Goal: Task Accomplishment & Management: Use online tool/utility

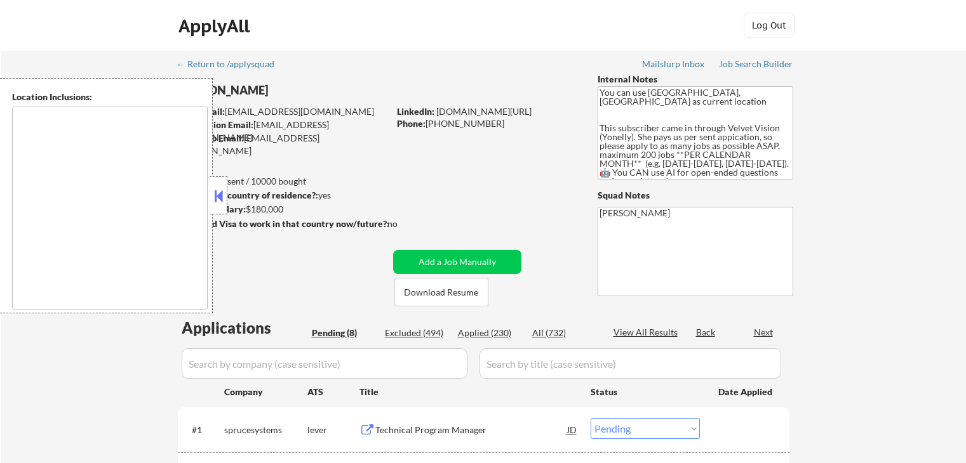
select select ""pending""
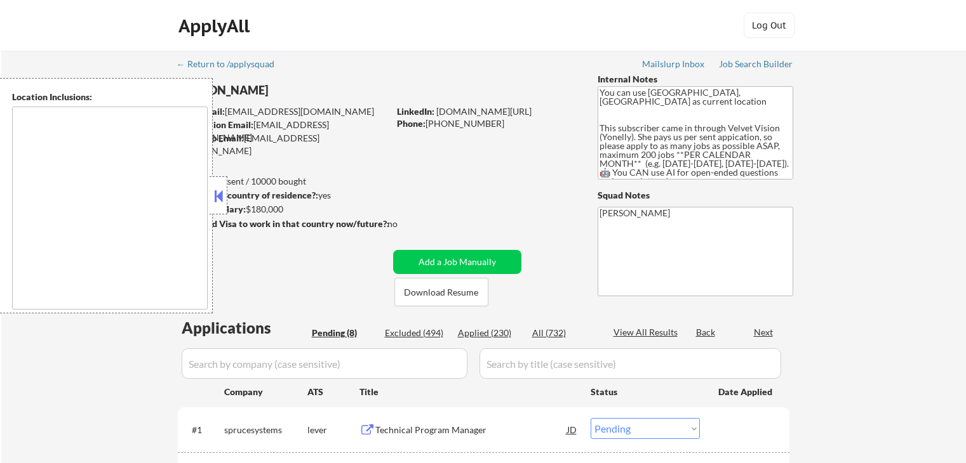
select select ""pending""
type textarea "[GEOGRAPHIC_DATA], [GEOGRAPHIC_DATA] [GEOGRAPHIC_DATA], [GEOGRAPHIC_DATA] [GEOG…"
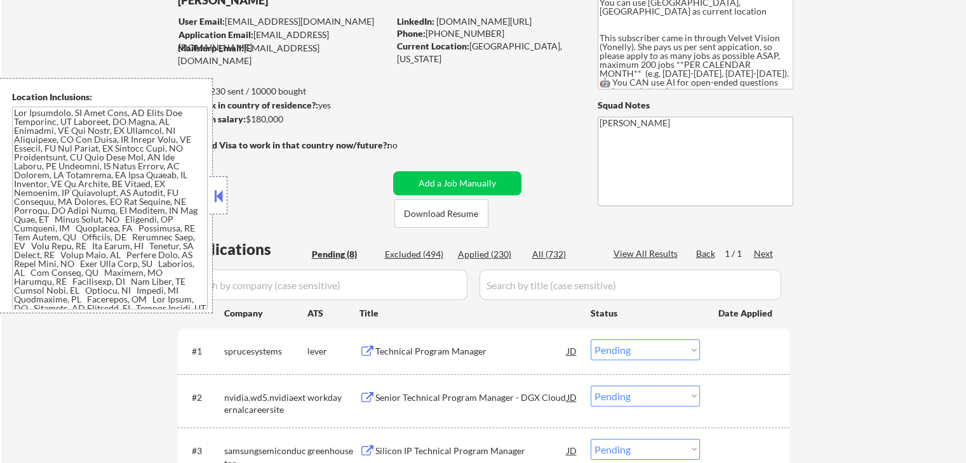
scroll to position [127, 0]
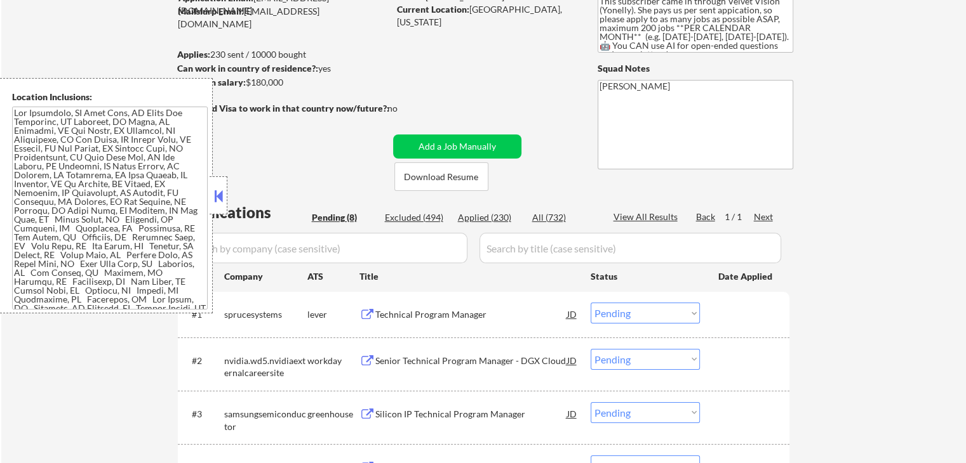
click at [223, 198] on button at bounding box center [218, 196] width 14 height 19
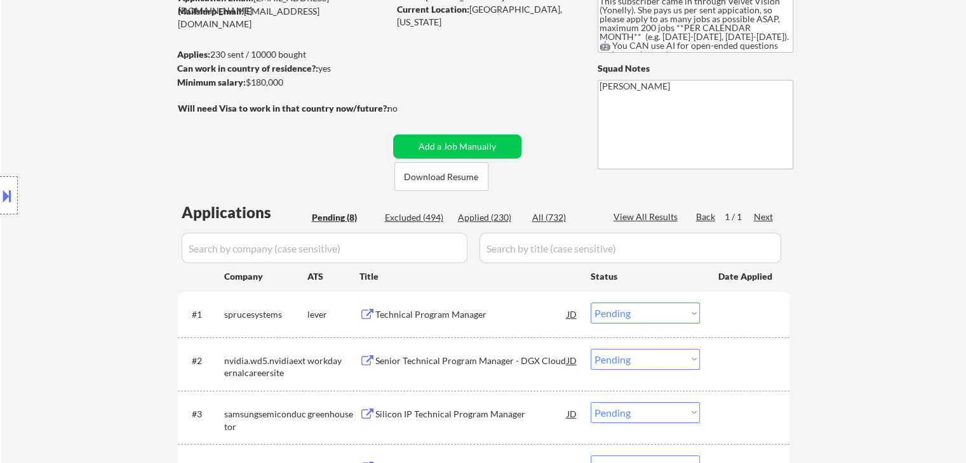
click at [244, 154] on div "← Return to /applysquad Mailslurp Inbox Job Search Builder [PERSON_NAME] User E…" at bounding box center [484, 333] width 634 height 819
click at [76, 153] on div "Location Inclusions:" at bounding box center [113, 196] width 227 height 236
click at [76, 155] on div "Location Inclusions:" at bounding box center [113, 196] width 227 height 236
click at [76, 156] on div "Location Inclusions:" at bounding box center [113, 196] width 227 height 236
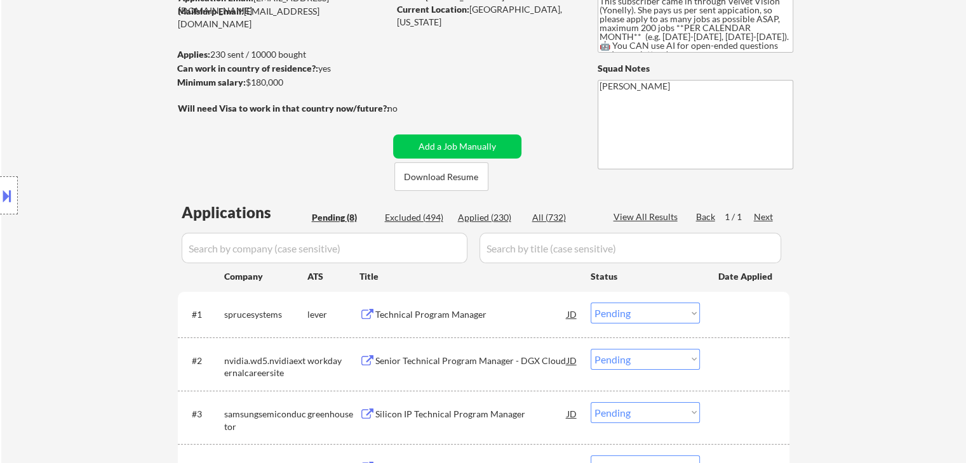
click at [76, 156] on div "Location Inclusions:" at bounding box center [113, 196] width 227 height 236
click at [66, 170] on div "Location Inclusions:" at bounding box center [113, 196] width 227 height 236
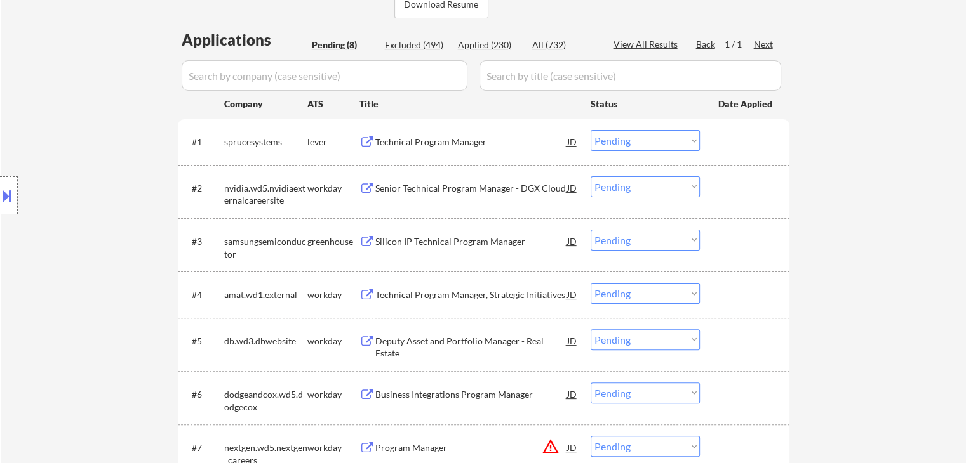
scroll to position [317, 0]
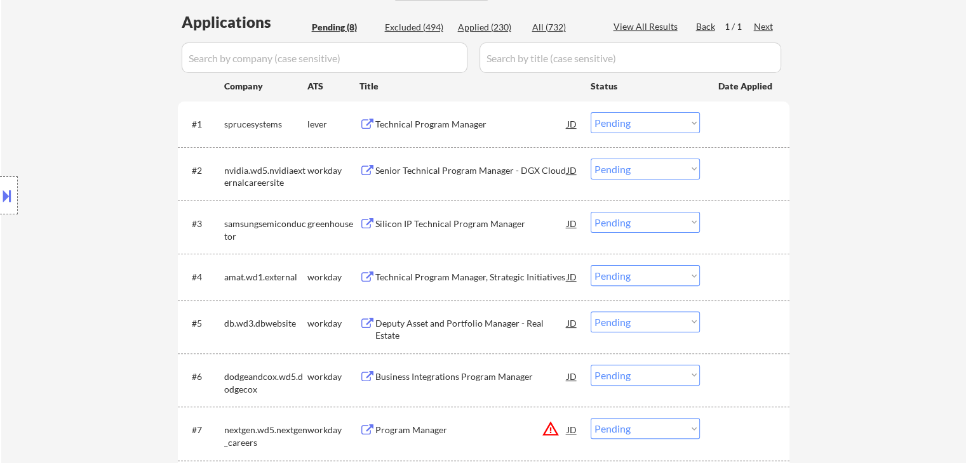
click at [81, 176] on div "Location Inclusions:" at bounding box center [113, 196] width 227 height 236
click at [103, 259] on div "Location Inclusions:" at bounding box center [113, 196] width 227 height 236
click at [102, 260] on div "Location Inclusions:" at bounding box center [113, 196] width 227 height 236
click at [401, 123] on div "Technical Program Manager" at bounding box center [471, 124] width 192 height 13
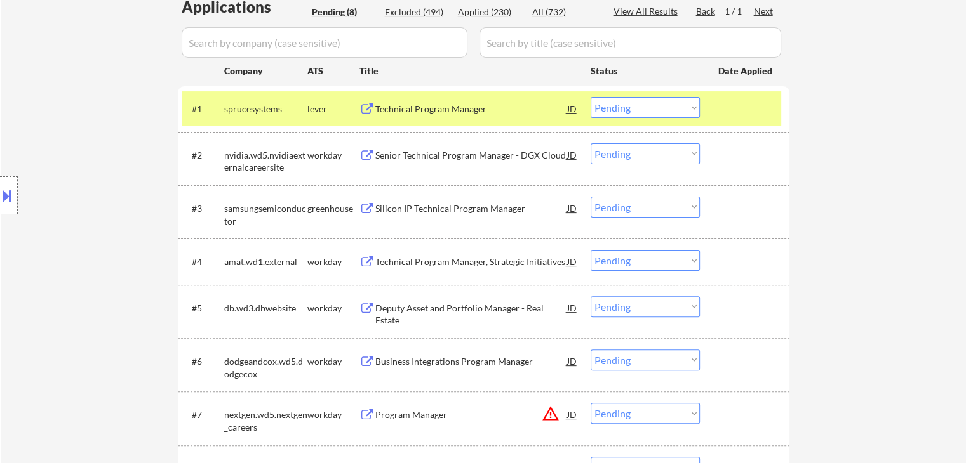
scroll to position [381, 0]
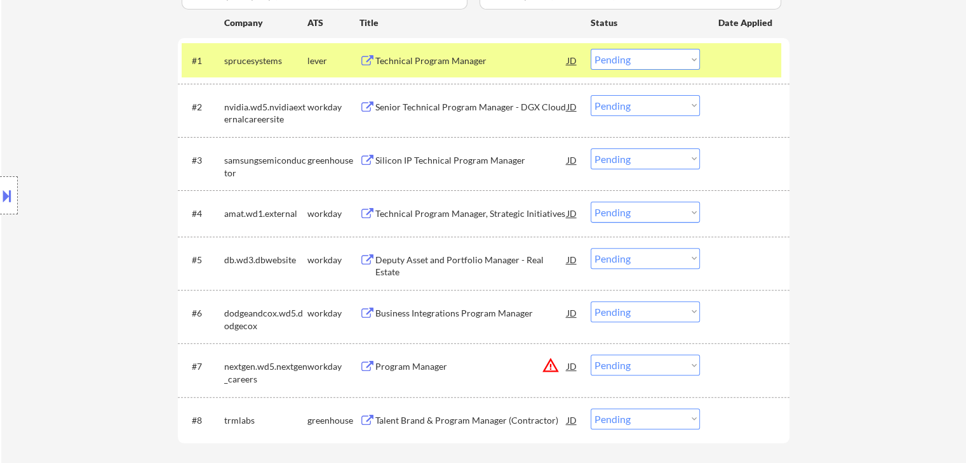
click at [422, 158] on div "Silicon IP Technical Program Manager" at bounding box center [471, 160] width 192 height 13
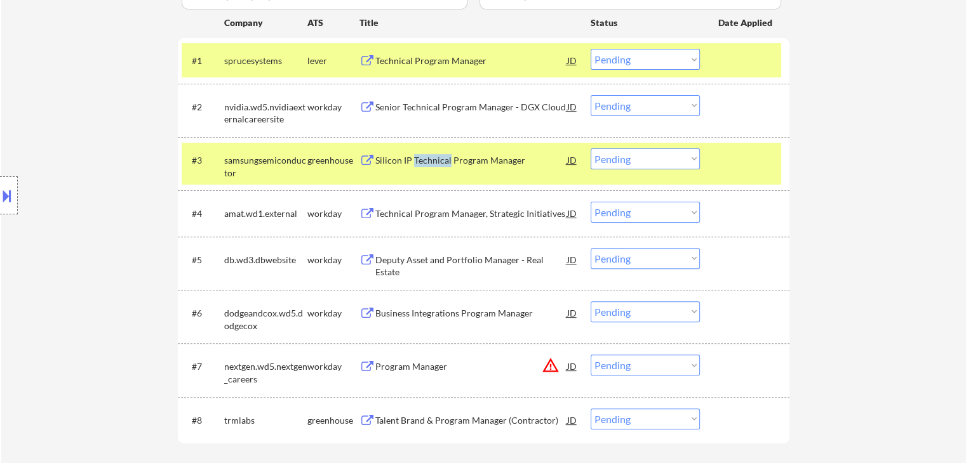
click at [422, 158] on div "Silicon IP Technical Program Manager" at bounding box center [471, 160] width 192 height 13
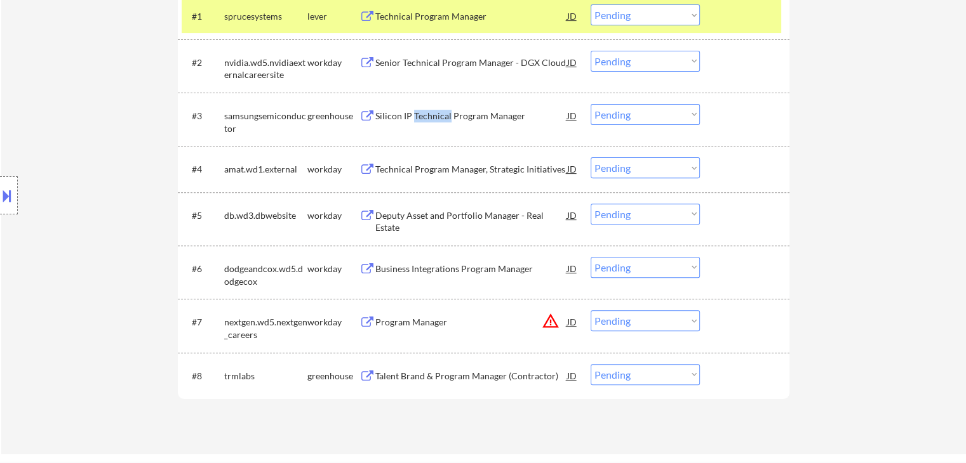
scroll to position [444, 0]
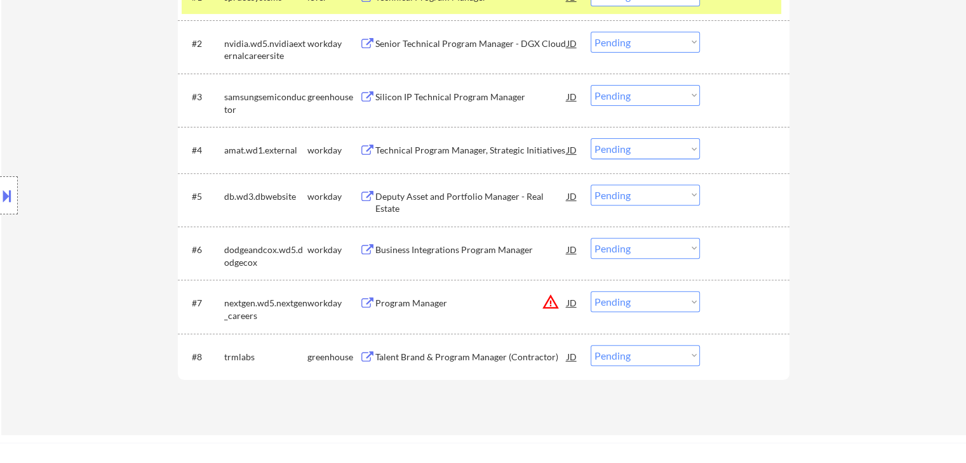
click at [421, 352] on div "Talent Brand & Program Manager (Contractor)" at bounding box center [471, 357] width 192 height 13
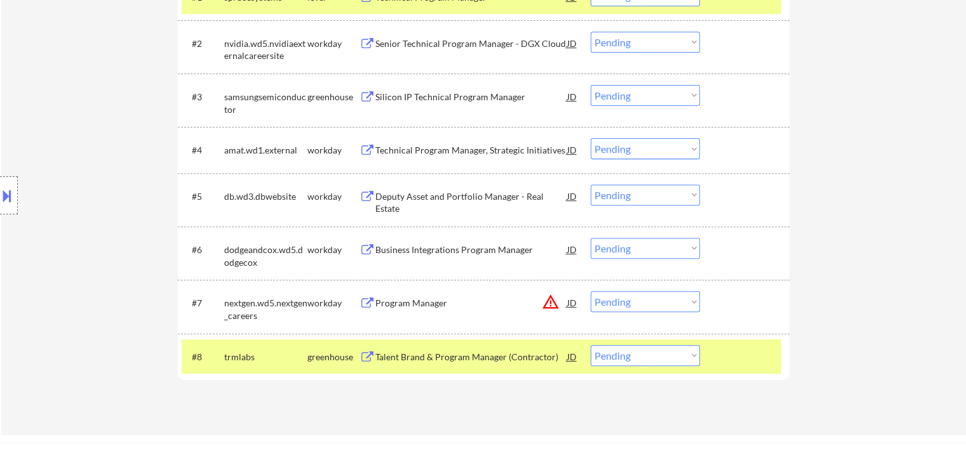
drag, startPoint x: 411, startPoint y: 147, endPoint x: 413, endPoint y: 170, distance: 23.5
click at [411, 147] on div "Technical Program Manager, Strategic Initiatives" at bounding box center [471, 150] width 192 height 13
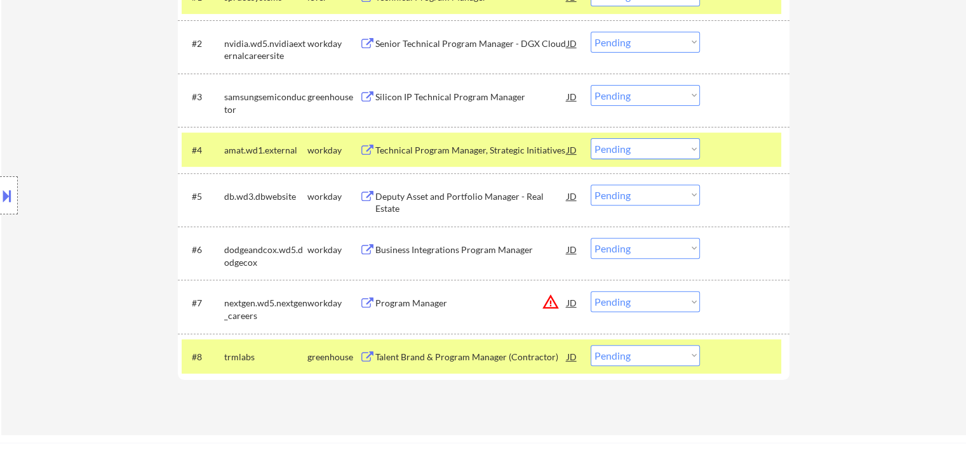
click at [418, 195] on div "Deputy Asset and Portfolio Manager - Real Estate" at bounding box center [471, 202] width 192 height 25
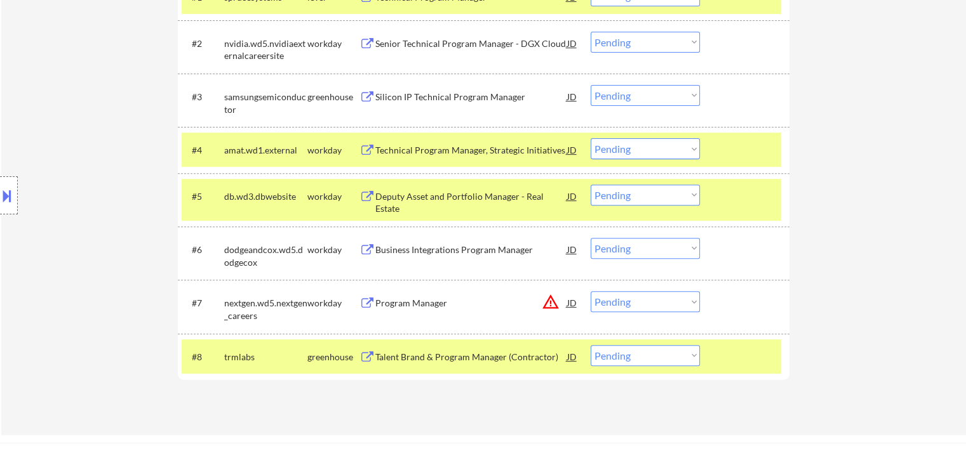
click at [416, 246] on div "Business Integrations Program Manager" at bounding box center [471, 250] width 192 height 13
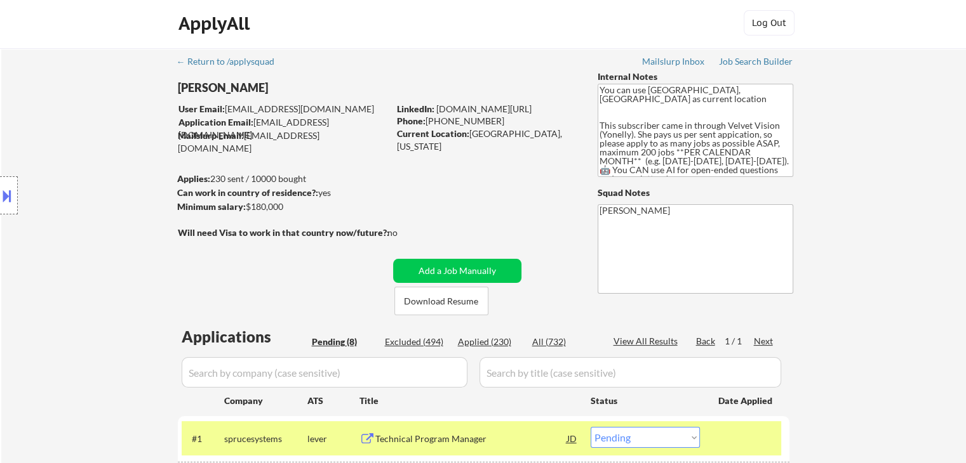
scroll to position [0, 0]
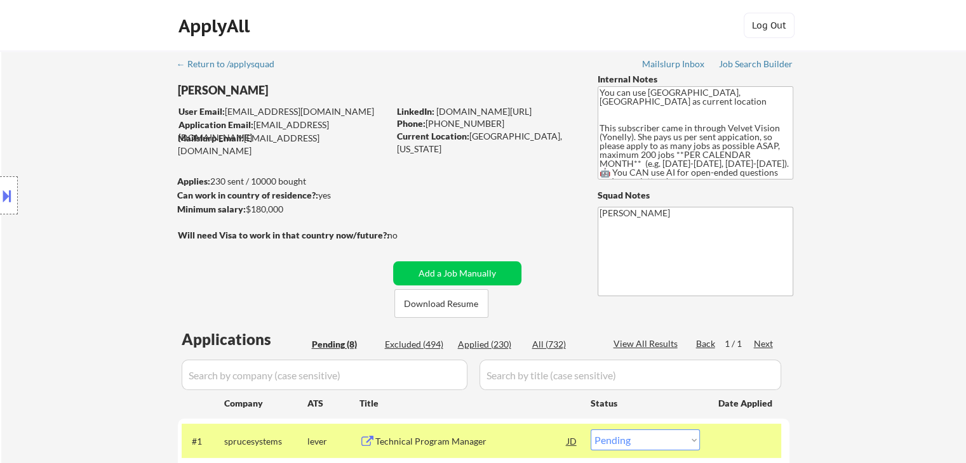
click at [287, 215] on div "Minimum salary: $180,000" at bounding box center [282, 209] width 211 height 13
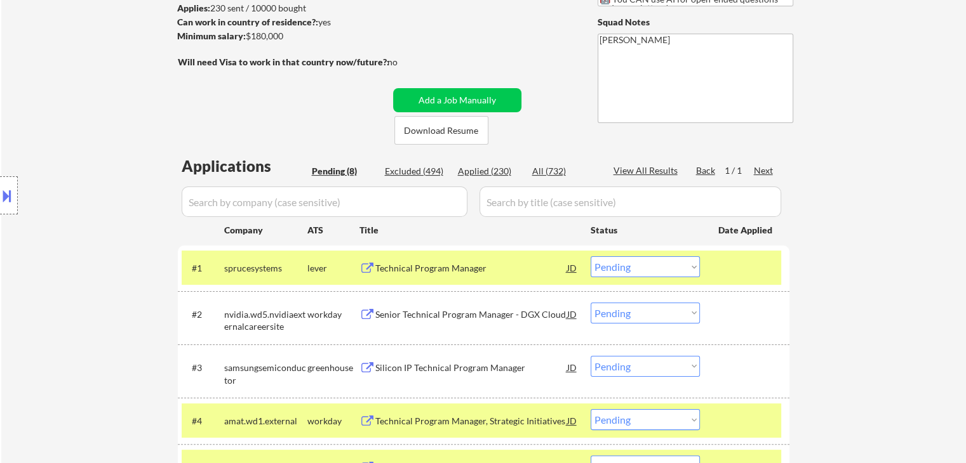
scroll to position [190, 0]
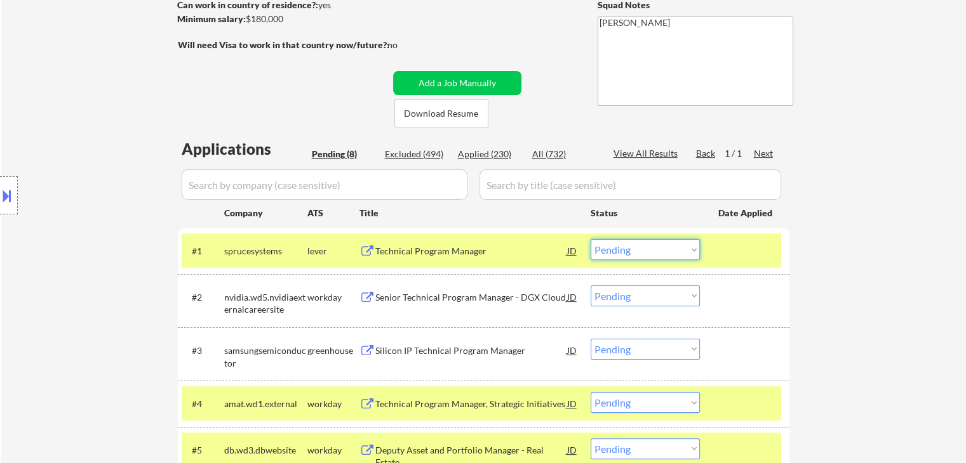
drag, startPoint x: 651, startPoint y: 247, endPoint x: 612, endPoint y: 427, distance: 184.5
click at [651, 247] on select "Choose an option... Pending Applied Excluded (Questions) Excluded (Expired) Exc…" at bounding box center [644, 249] width 109 height 21
click at [590, 239] on select "Choose an option... Pending Applied Excluded (Questions) Excluded (Expired) Exc…" at bounding box center [644, 249] width 109 height 21
click at [116, 201] on div "Location Inclusions:" at bounding box center [113, 196] width 227 height 236
select select ""pending""
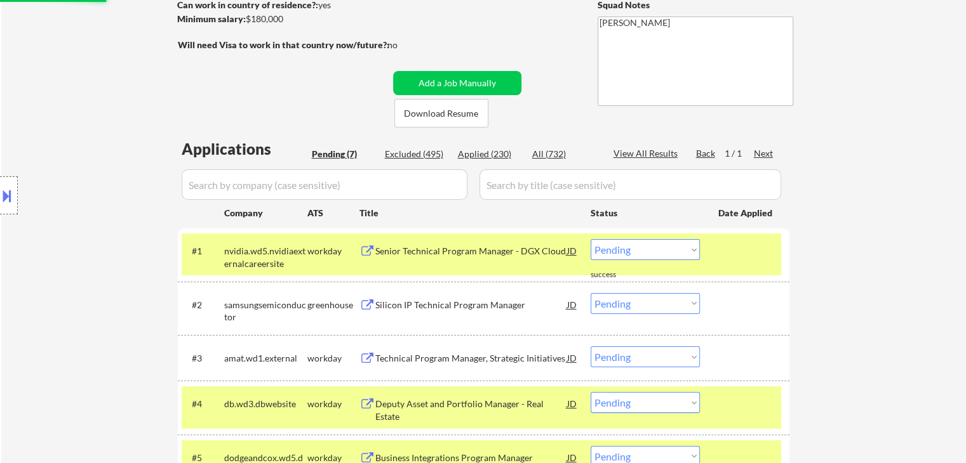
click at [116, 201] on div "Location Inclusions:" at bounding box center [113, 196] width 227 height 236
click at [3, 213] on div at bounding box center [9, 195] width 18 height 38
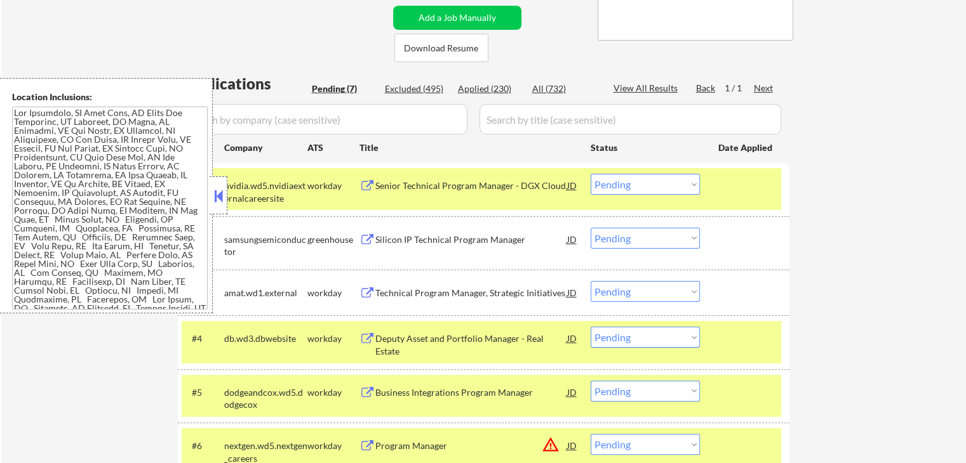
scroll to position [317, 0]
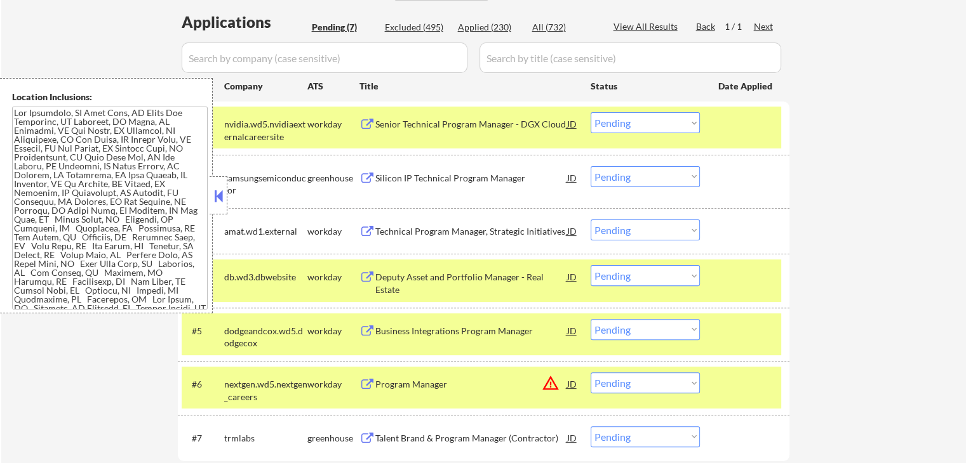
click at [217, 193] on button at bounding box center [218, 196] width 14 height 19
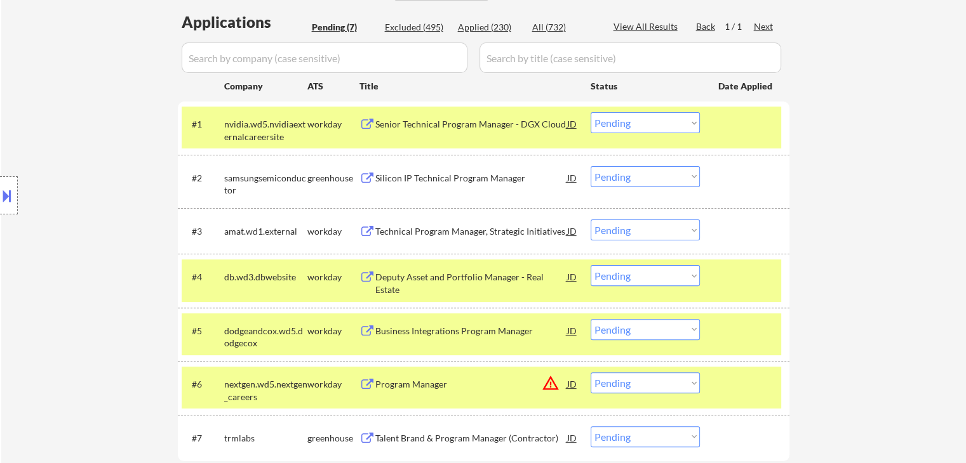
drag, startPoint x: 116, startPoint y: 214, endPoint x: 379, endPoint y: 107, distance: 284.2
click at [116, 214] on div "Location Inclusions:" at bounding box center [113, 196] width 227 height 236
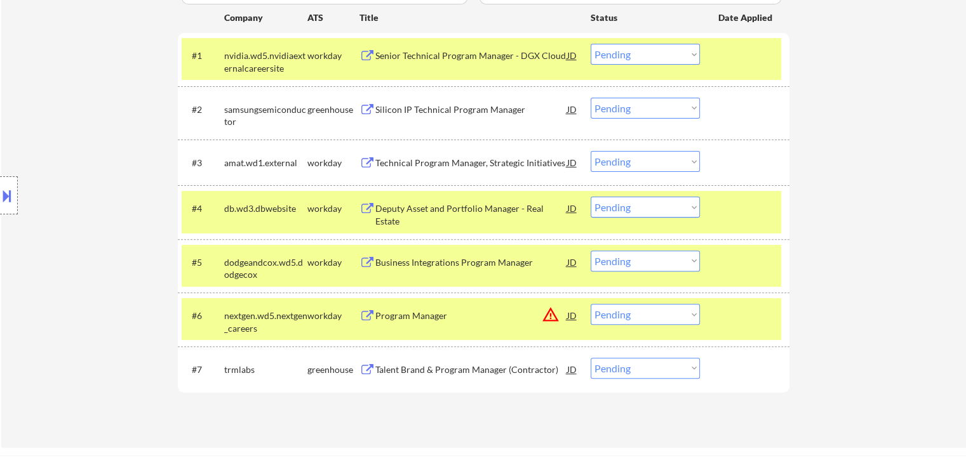
scroll to position [444, 0]
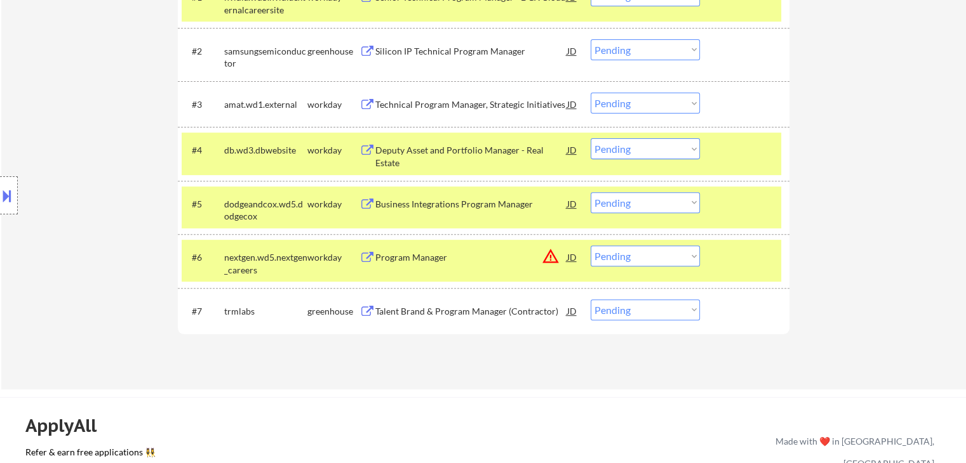
click at [13, 211] on div at bounding box center [9, 195] width 18 height 38
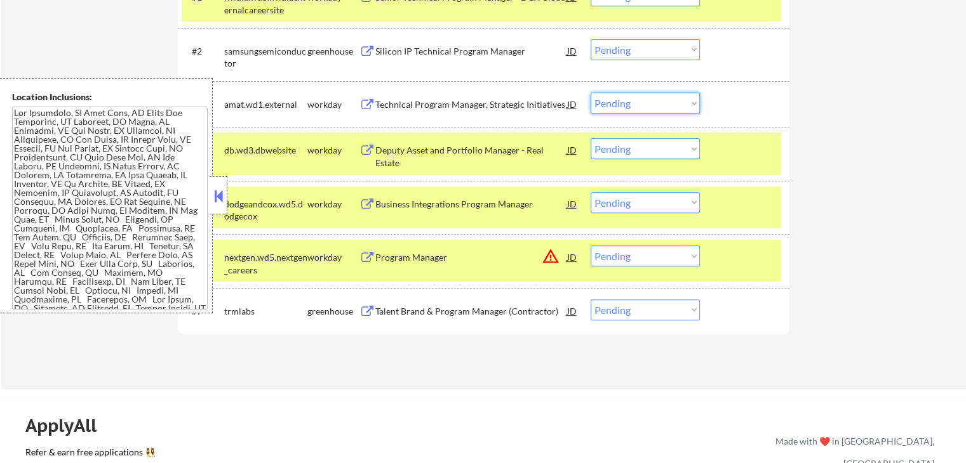
drag, startPoint x: 616, startPoint y: 102, endPoint x: 618, endPoint y: 109, distance: 7.1
click at [618, 105] on select "Choose an option... Pending Applied Excluded (Questions) Excluded (Expired) Exc…" at bounding box center [644, 103] width 109 height 21
click at [590, 93] on select "Choose an option... Pending Applied Excluded (Questions) Excluded (Expired) Exc…" at bounding box center [644, 103] width 109 height 21
drag, startPoint x: 221, startPoint y: 199, endPoint x: 479, endPoint y: 6, distance: 321.6
click at [223, 199] on button at bounding box center [218, 196] width 14 height 19
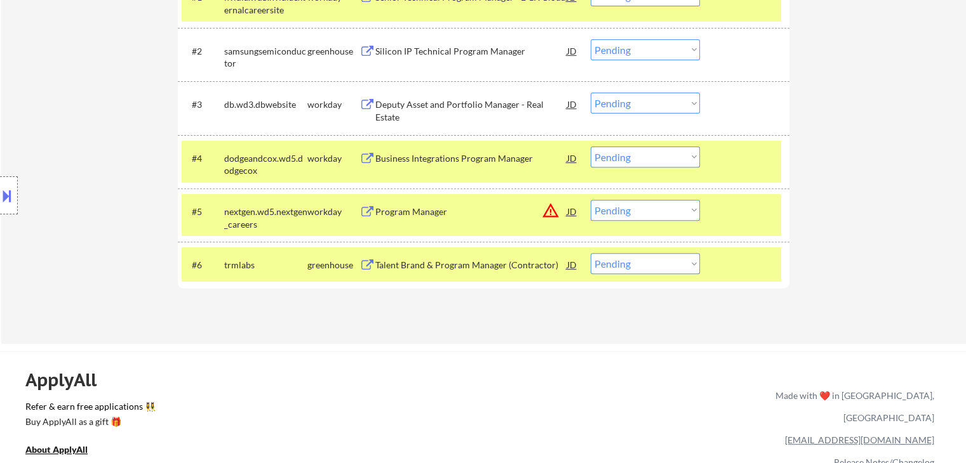
drag, startPoint x: 601, startPoint y: 100, endPoint x: 603, endPoint y: 110, distance: 10.3
click at [602, 100] on select "Choose an option... Pending Applied Excluded (Questions) Excluded (Expired) Exc…" at bounding box center [644, 103] width 109 height 21
click at [590, 93] on select "Choose an option... Pending Applied Excluded (Questions) Excluded (Expired) Exc…" at bounding box center [644, 103] width 109 height 21
select select ""pending""
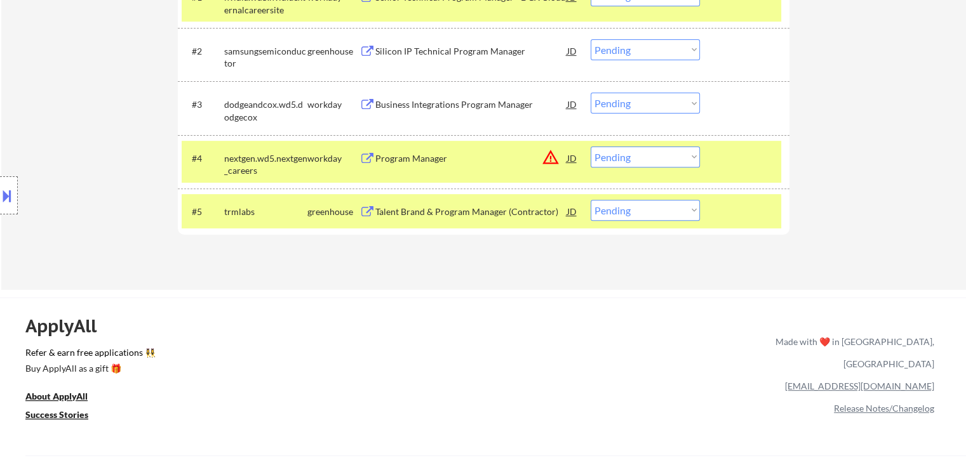
drag, startPoint x: 0, startPoint y: 211, endPoint x: 39, endPoint y: 185, distance: 47.2
click at [0, 211] on div at bounding box center [9, 195] width 18 height 38
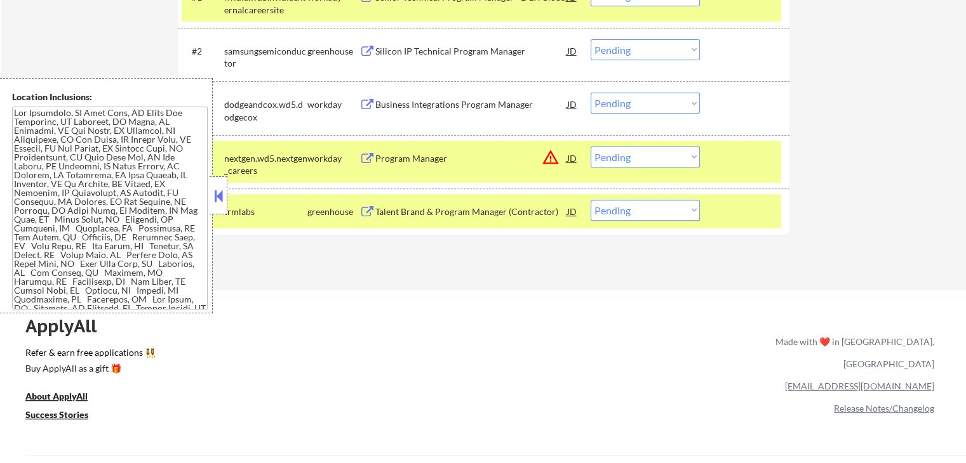
click at [62, 157] on textarea at bounding box center [110, 208] width 196 height 203
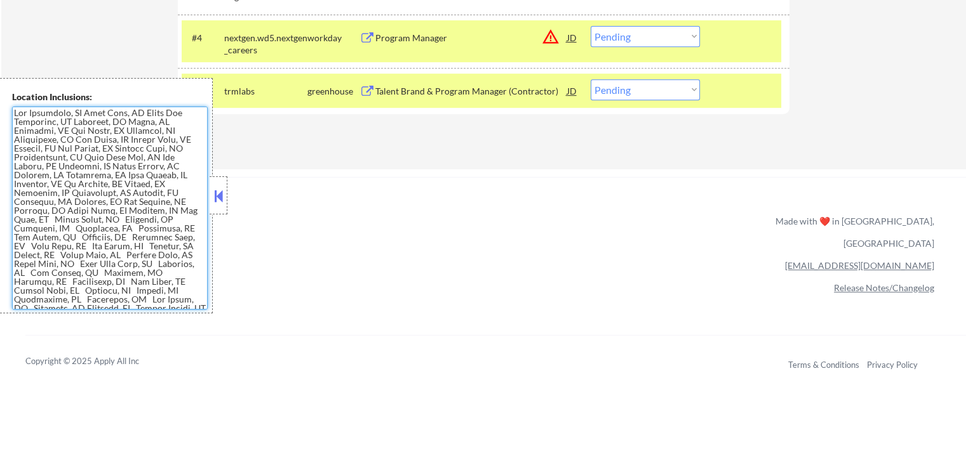
scroll to position [381, 0]
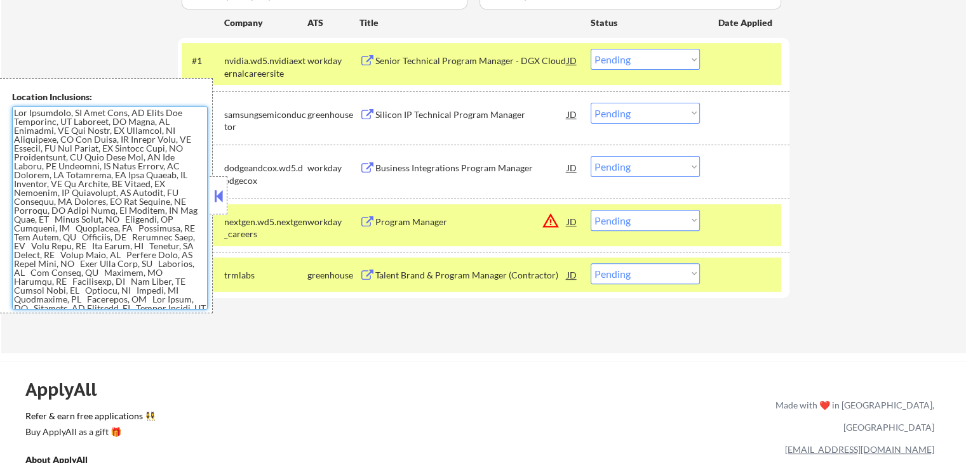
click at [212, 206] on div at bounding box center [218, 195] width 18 height 38
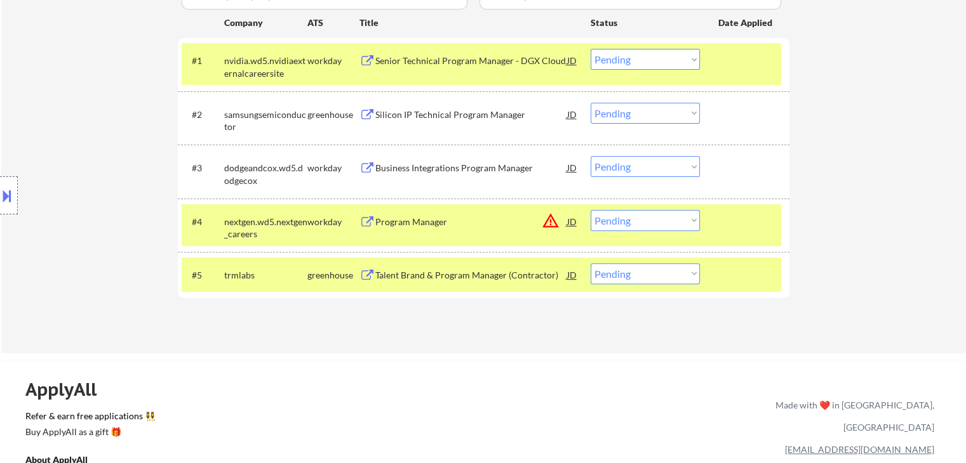
click at [425, 62] on div "Senior Technical Program Manager - DGX Cloud" at bounding box center [471, 61] width 192 height 13
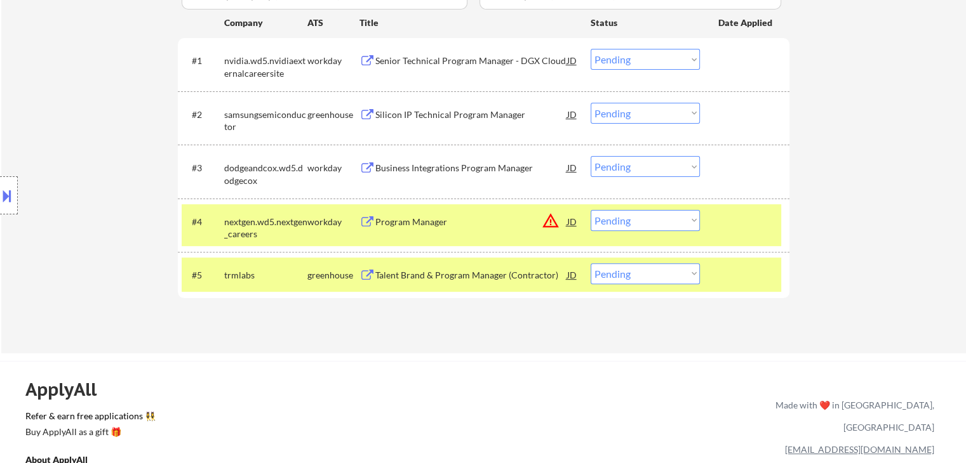
click at [429, 109] on div "Silicon IP Technical Program Manager" at bounding box center [471, 115] width 192 height 13
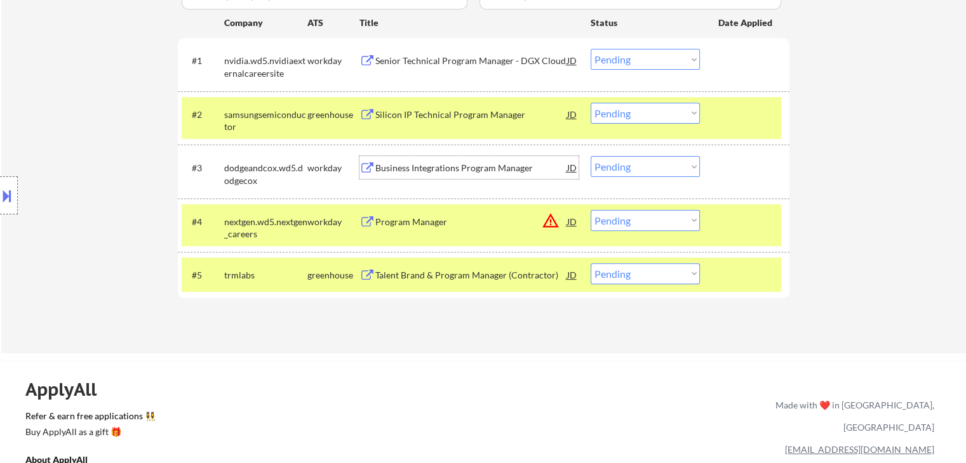
drag, startPoint x: 430, startPoint y: 171, endPoint x: 482, endPoint y: 109, distance: 80.2
click at [432, 168] on div "Business Integrations Program Manager" at bounding box center [471, 168] width 192 height 13
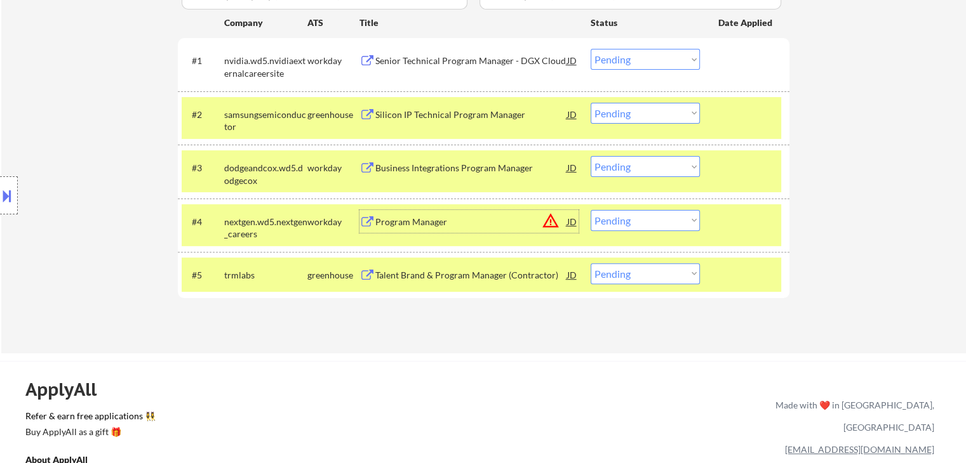
click at [434, 216] on div "Program Manager" at bounding box center [471, 222] width 192 height 13
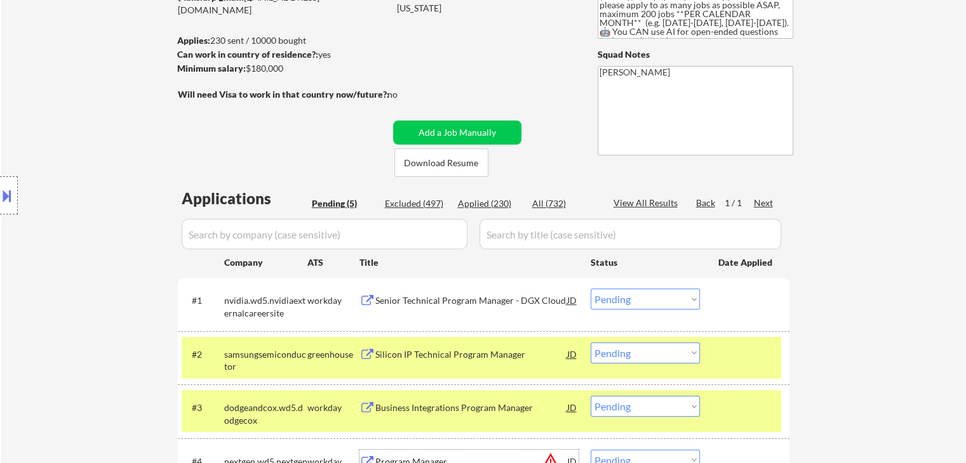
scroll to position [63, 0]
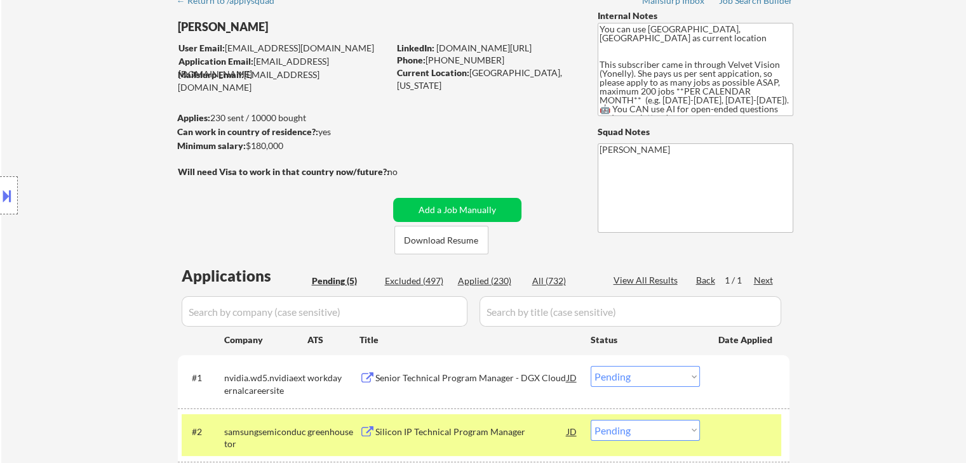
click at [122, 186] on div "Location Inclusions:" at bounding box center [113, 196] width 227 height 236
click at [462, 276] on div "Applied (230)" at bounding box center [489, 281] width 63 height 13
select select ""applied""
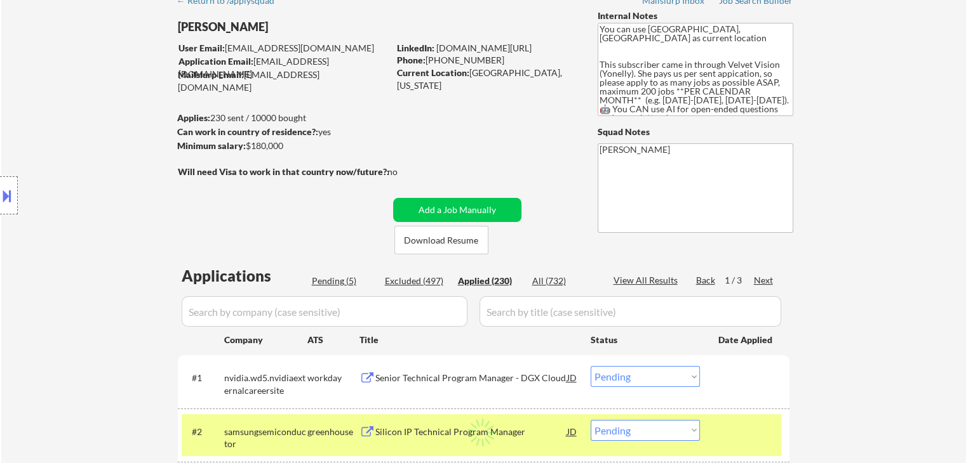
select select ""applied""
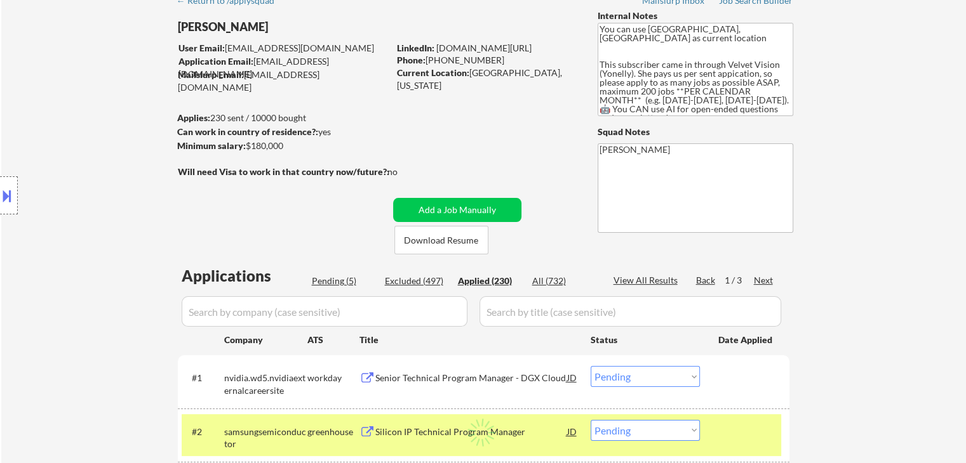
select select ""applied""
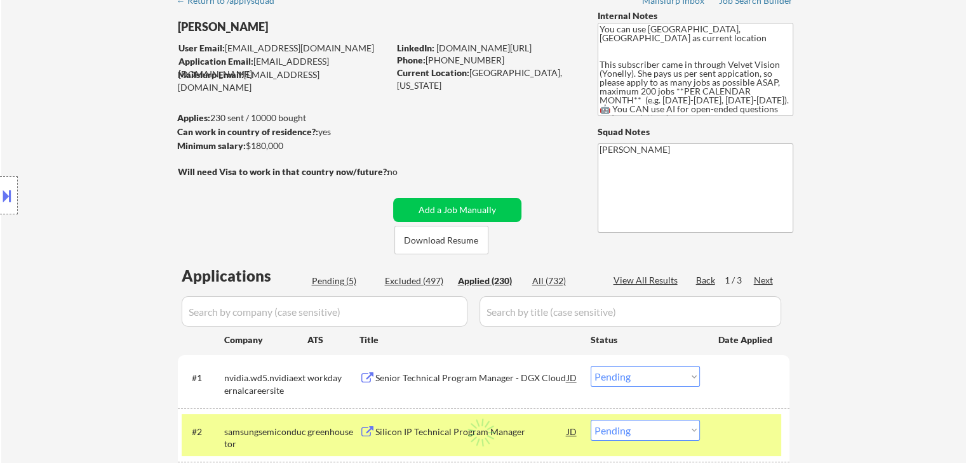
select select ""applied""
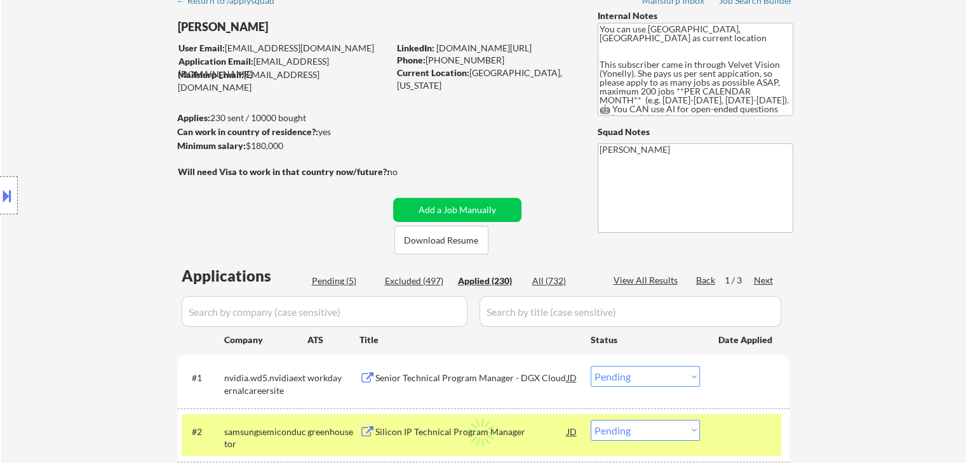
select select ""applied""
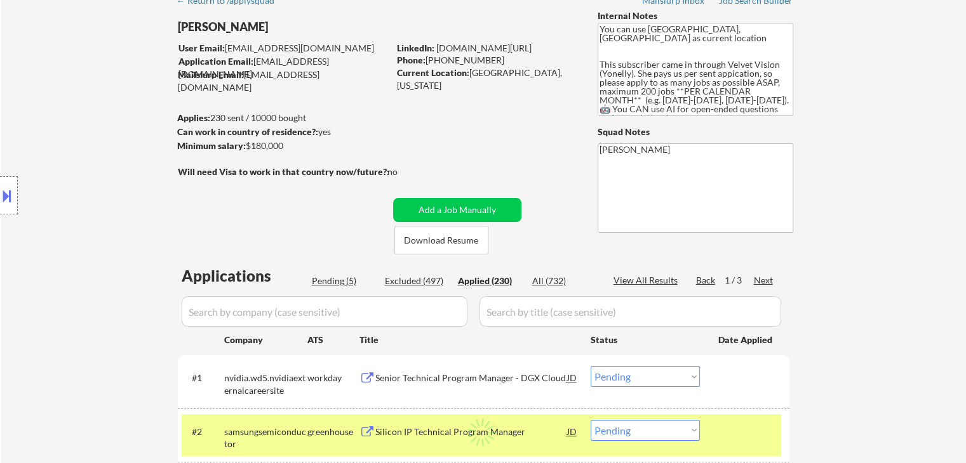
select select ""applied""
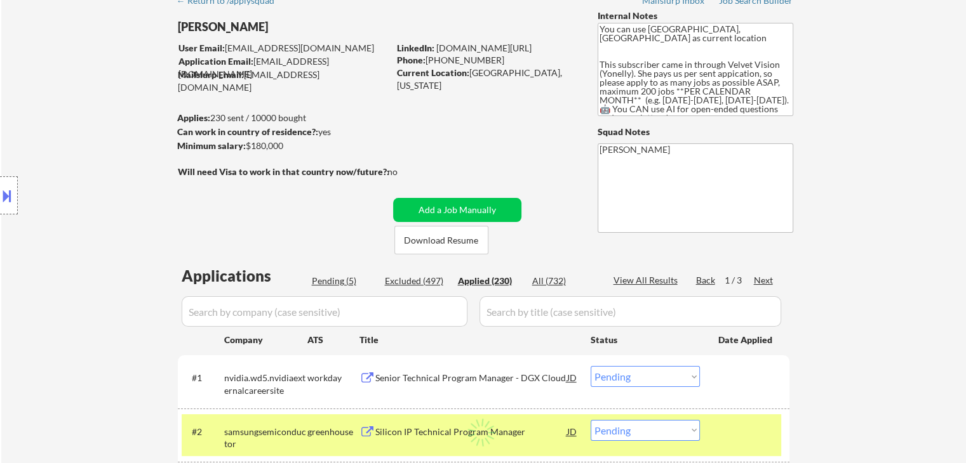
select select ""applied""
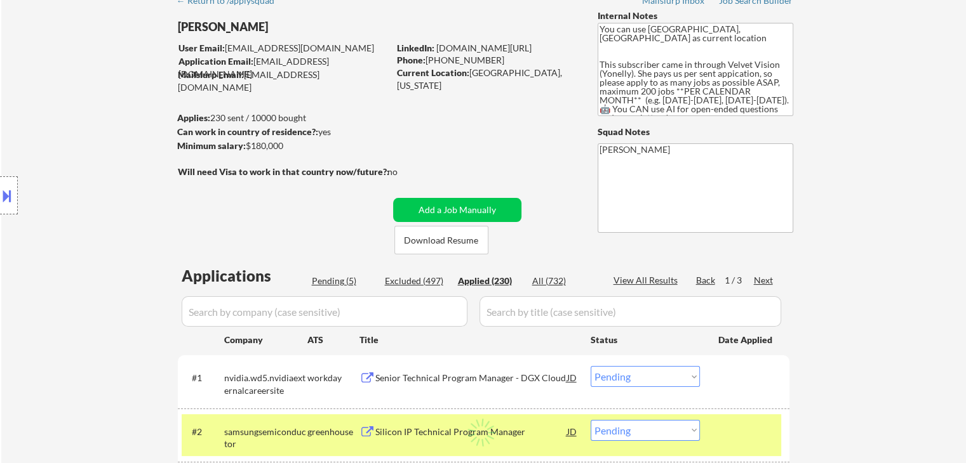
select select ""applied""
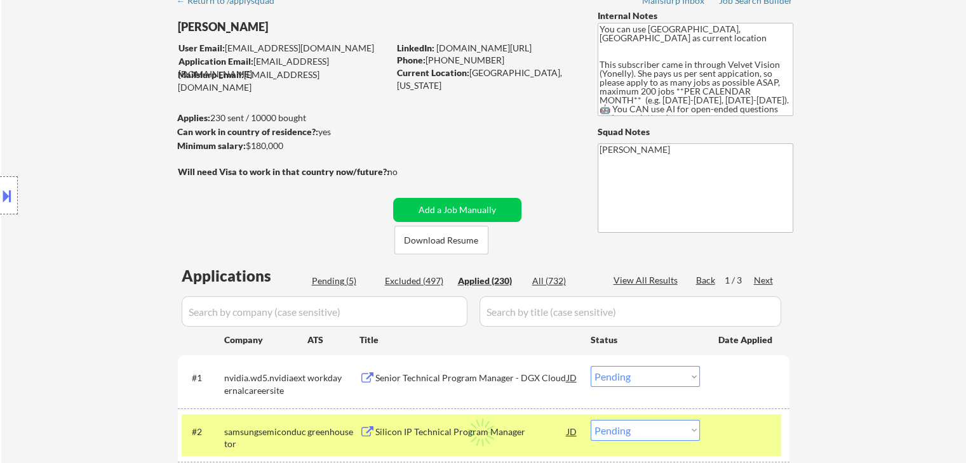
select select ""applied""
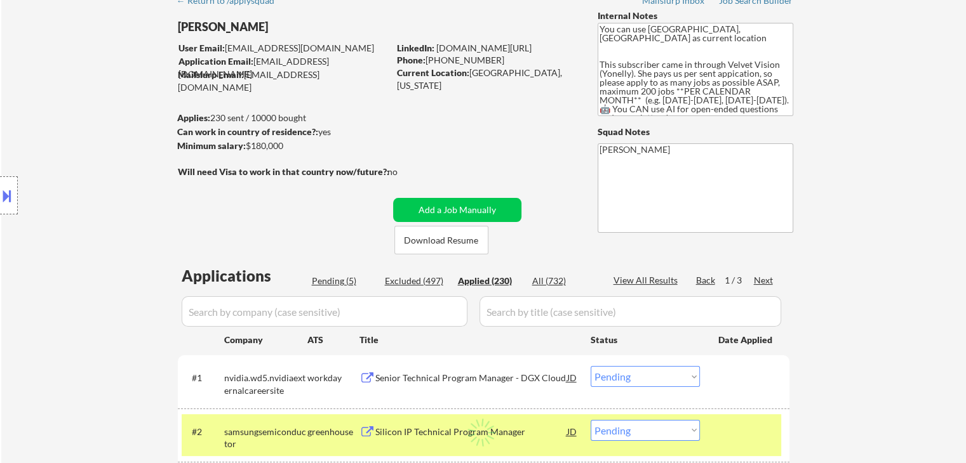
select select ""applied""
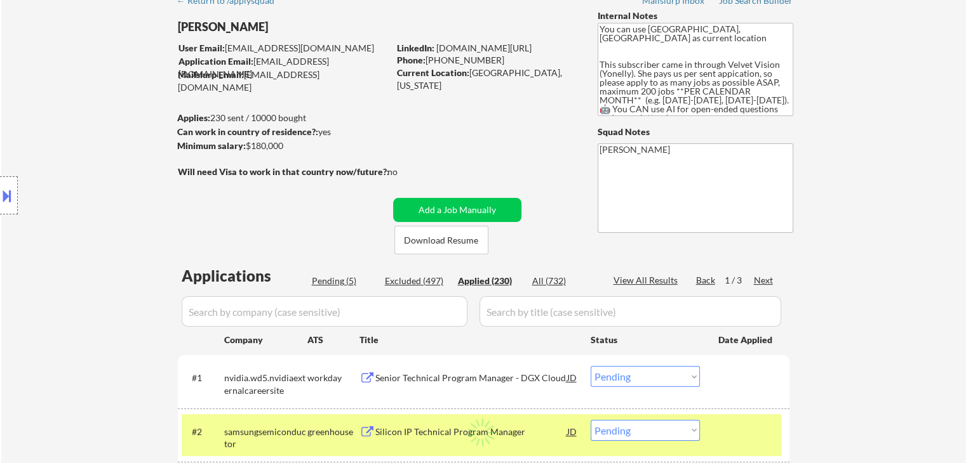
select select ""applied""
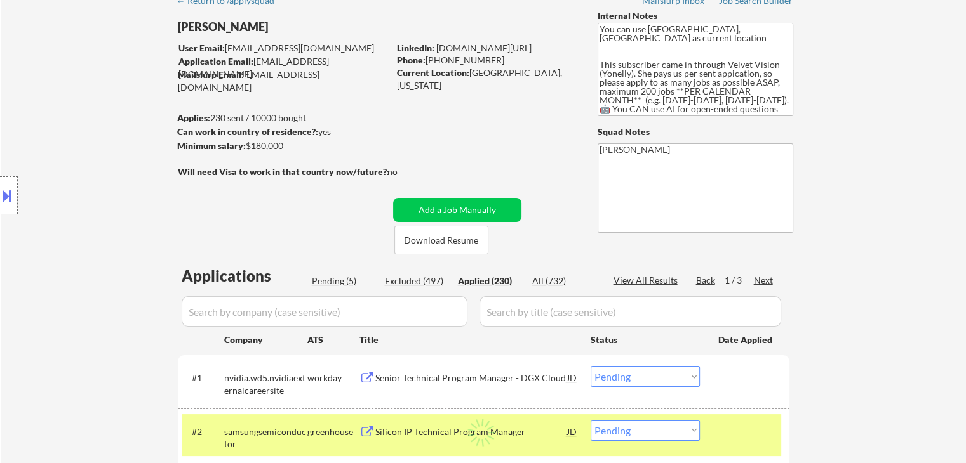
select select ""applied""
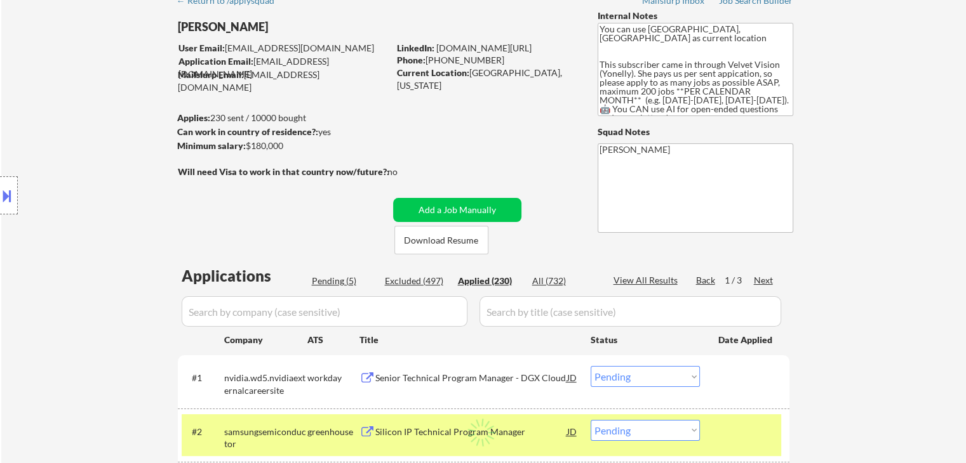
select select ""applied""
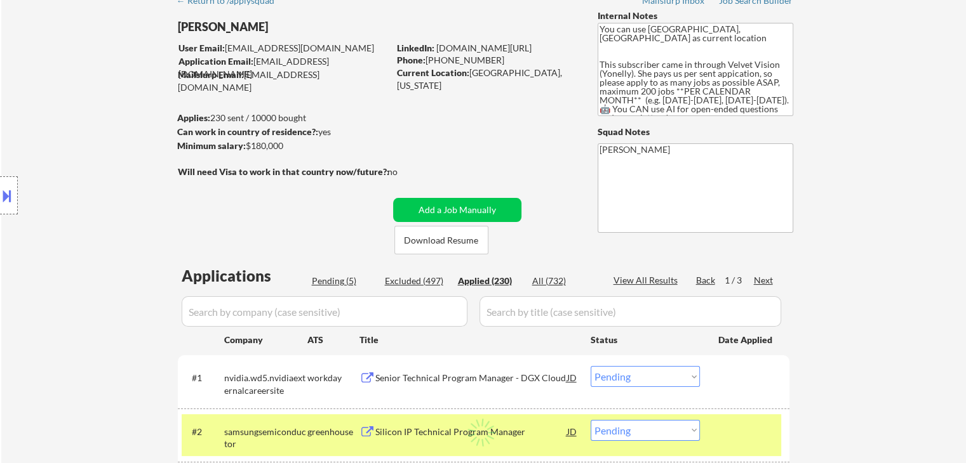
select select ""applied""
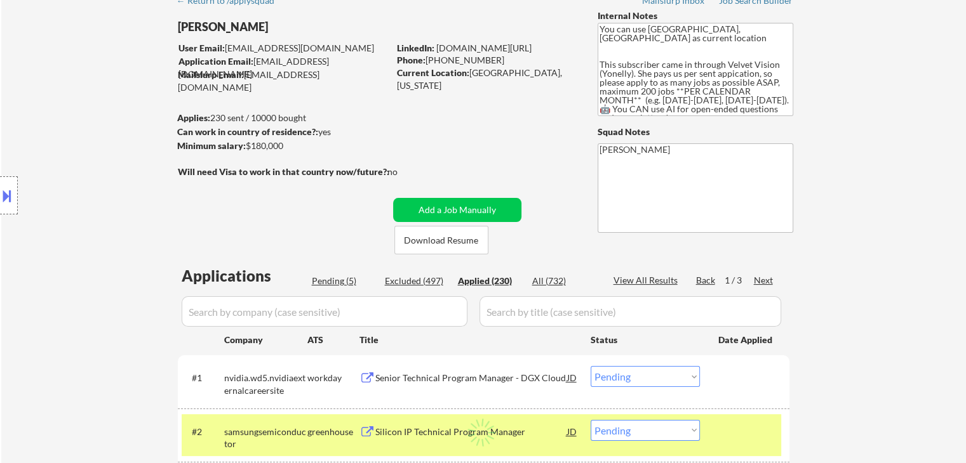
select select ""applied""
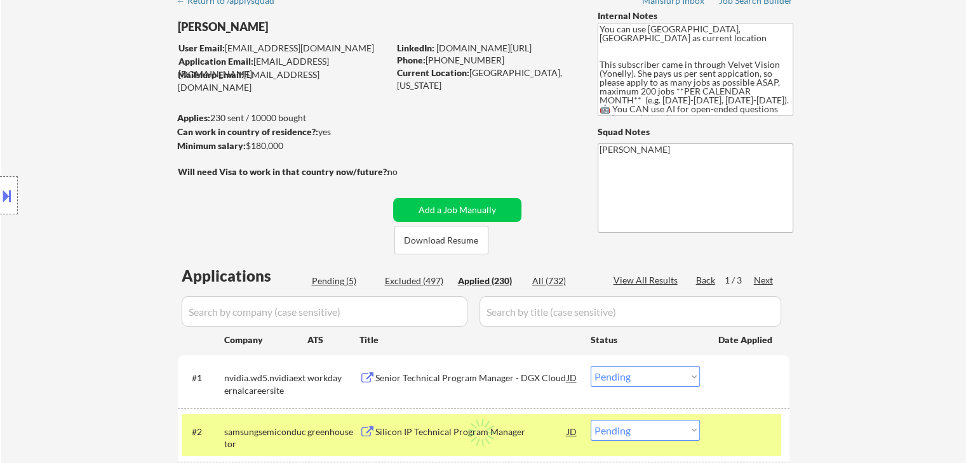
select select ""applied""
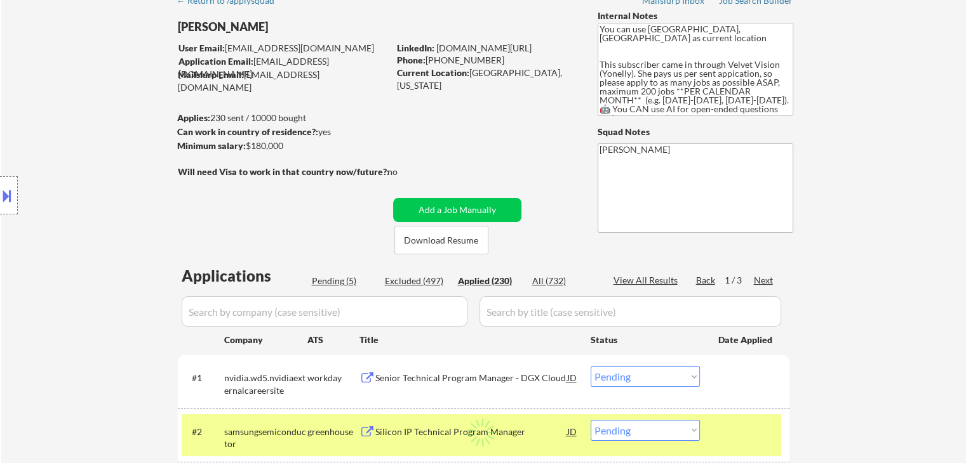
select select ""applied""
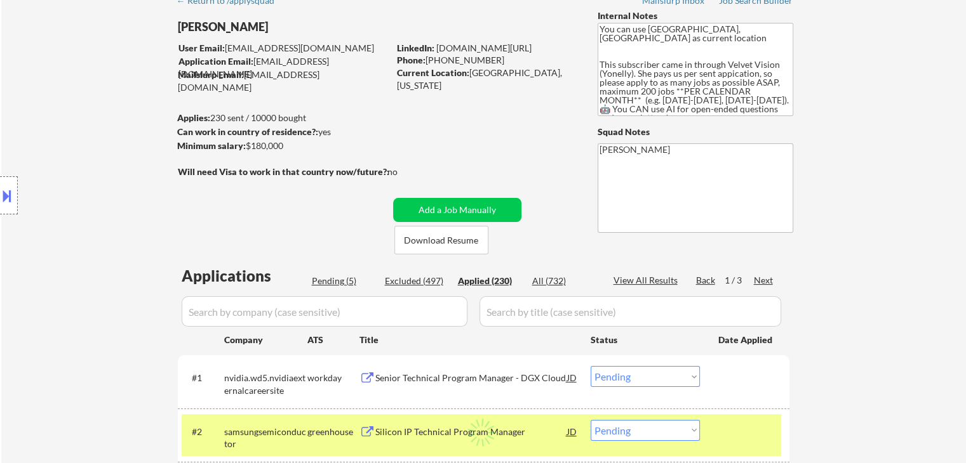
select select ""applied""
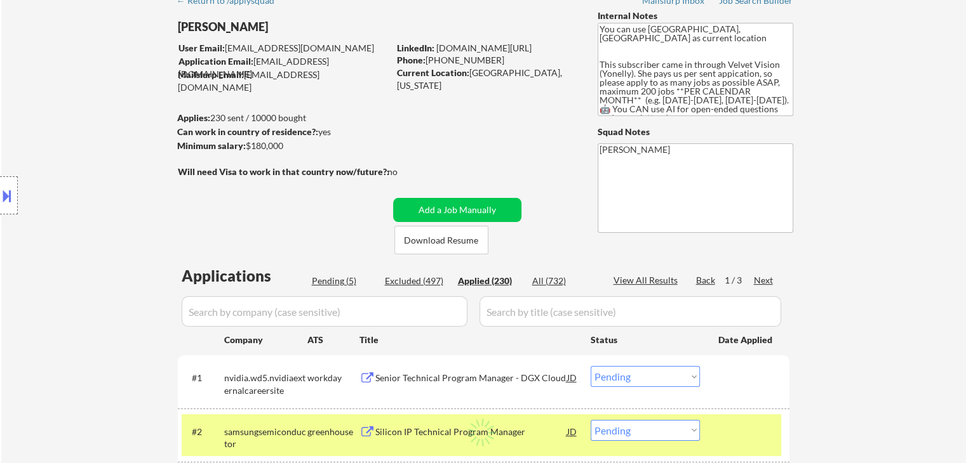
select select ""applied""
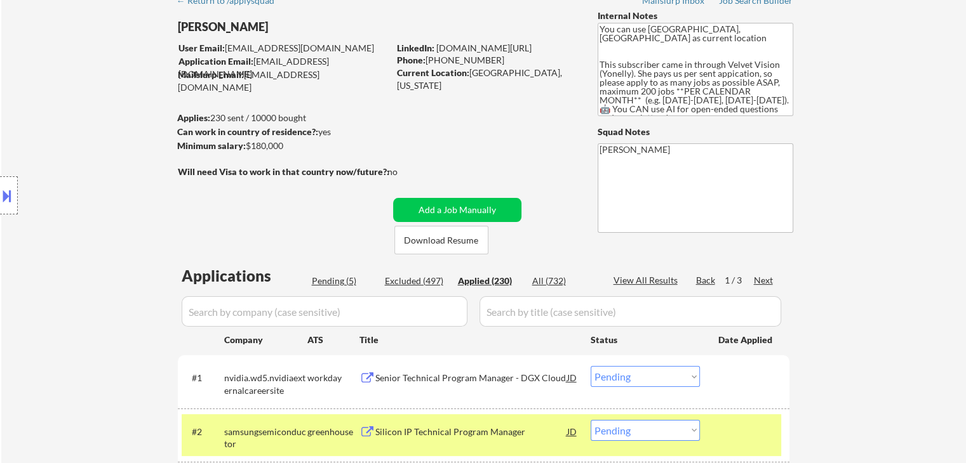
select select ""applied""
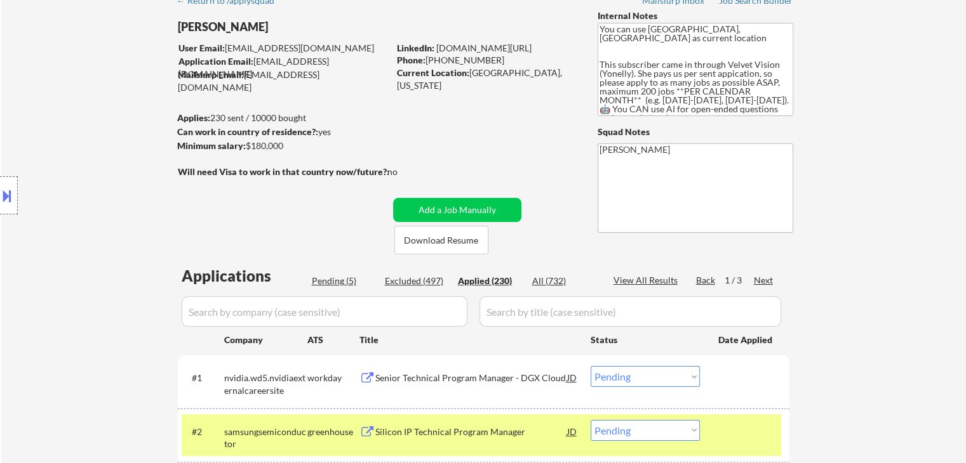
select select ""applied""
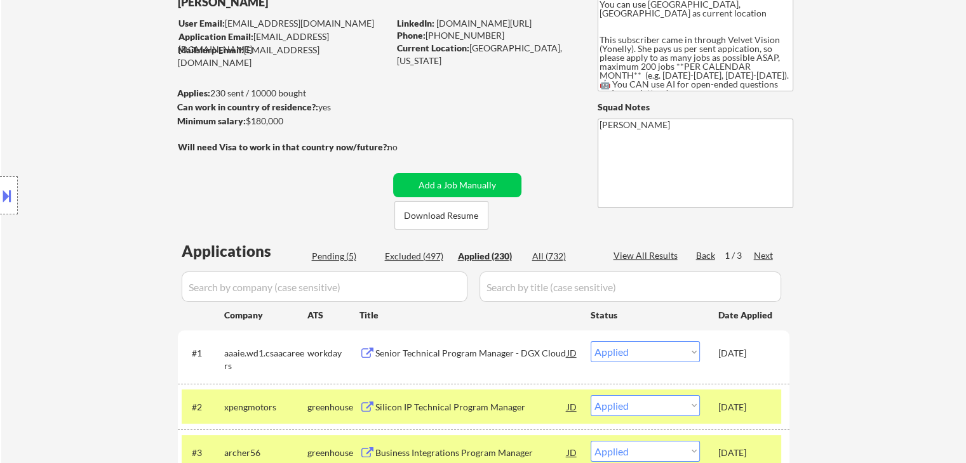
scroll to position [190, 0]
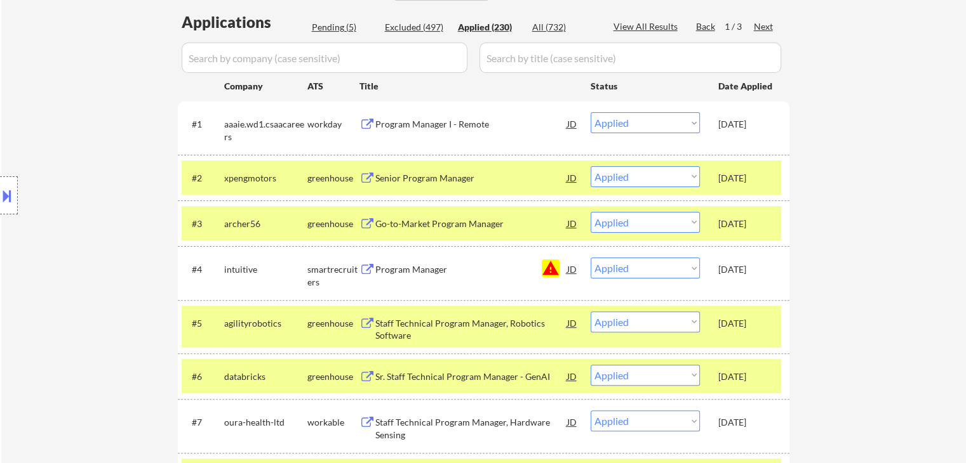
scroll to position [0, 0]
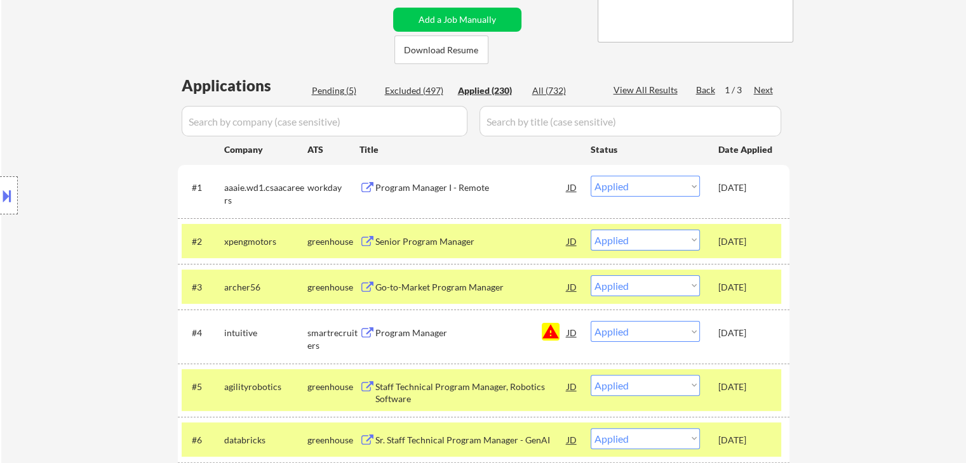
click at [140, 196] on div "Location Inclusions:" at bounding box center [113, 196] width 227 height 236
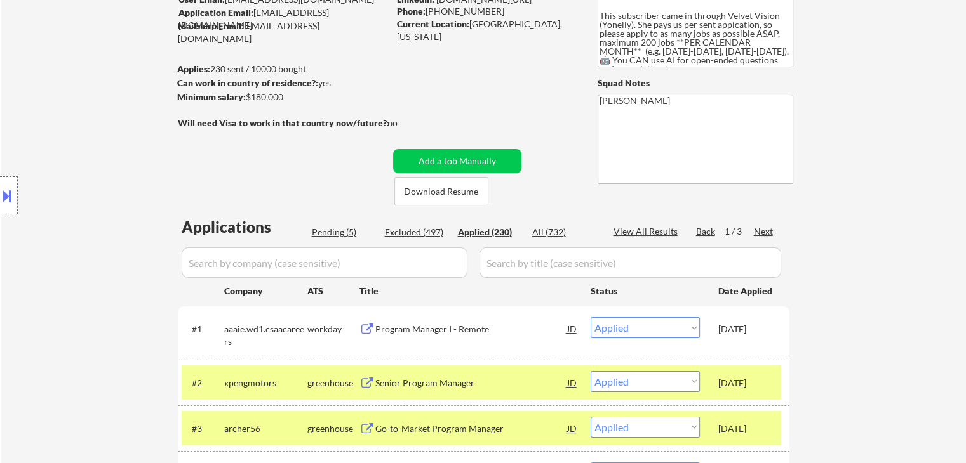
scroll to position [63, 0]
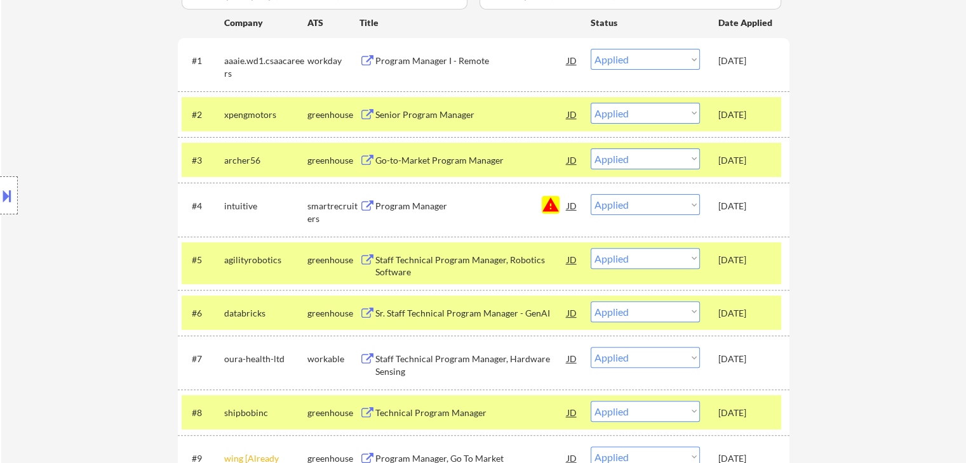
drag, startPoint x: 55, startPoint y: 167, endPoint x: 508, endPoint y: 161, distance: 453.3
click at [58, 164] on div "Location Inclusions:" at bounding box center [113, 196] width 227 height 236
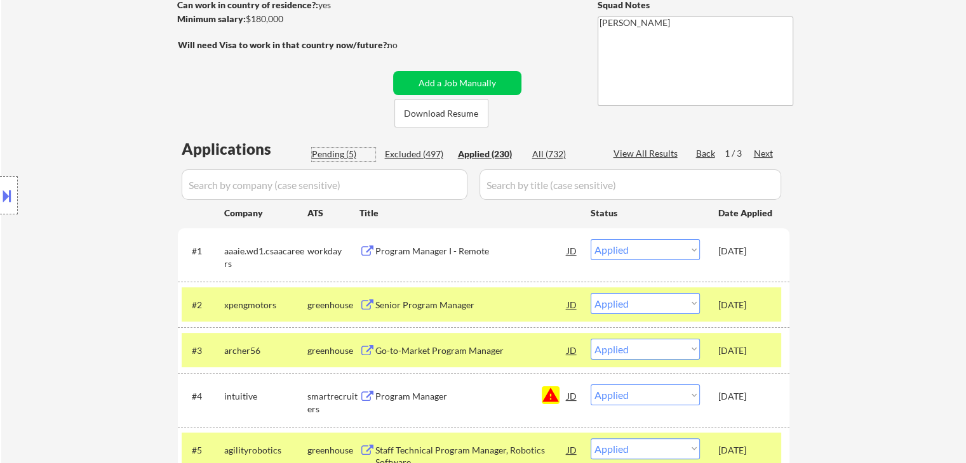
click at [342, 156] on div "Pending (5)" at bounding box center [343, 154] width 63 height 13
select select ""pending""
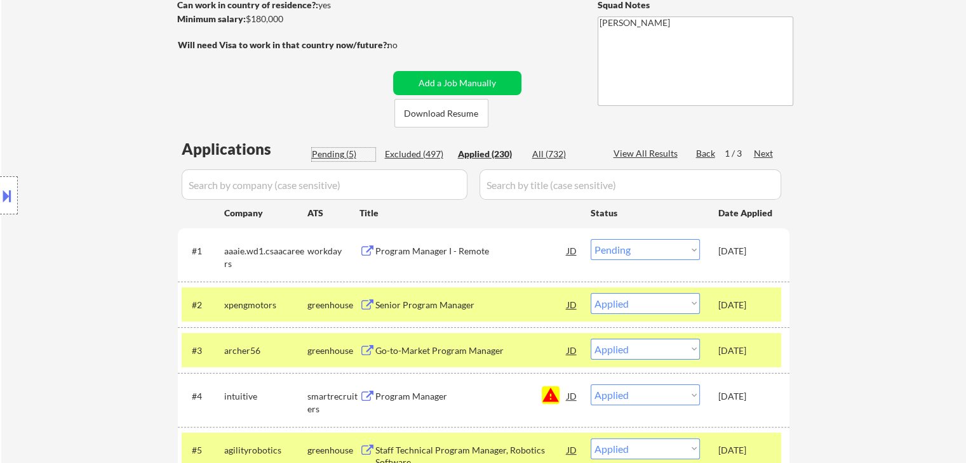
select select ""pending""
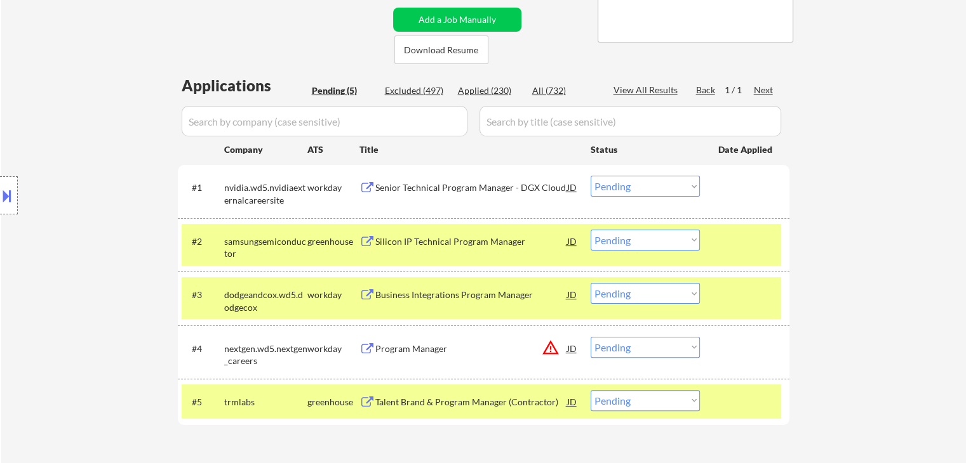
drag, startPoint x: 76, startPoint y: 163, endPoint x: 124, endPoint y: 168, distance: 47.9
click at [77, 163] on div "Location Inclusions:" at bounding box center [113, 196] width 227 height 236
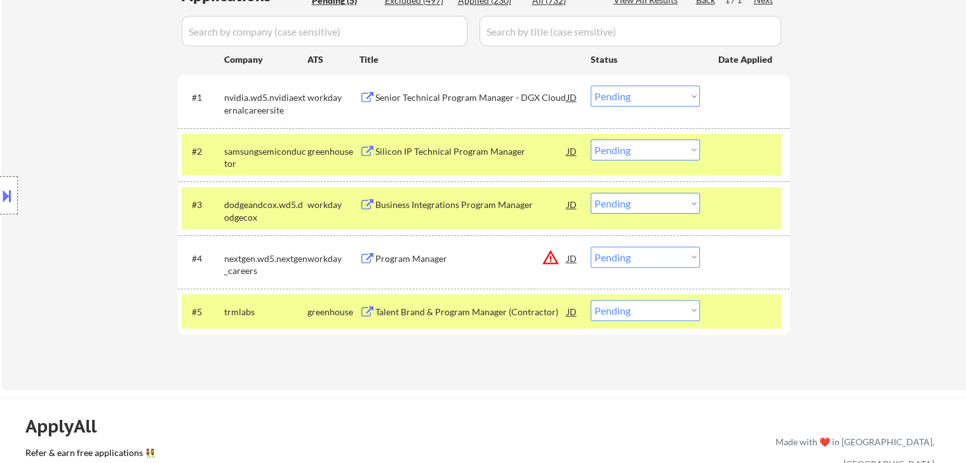
scroll to position [381, 0]
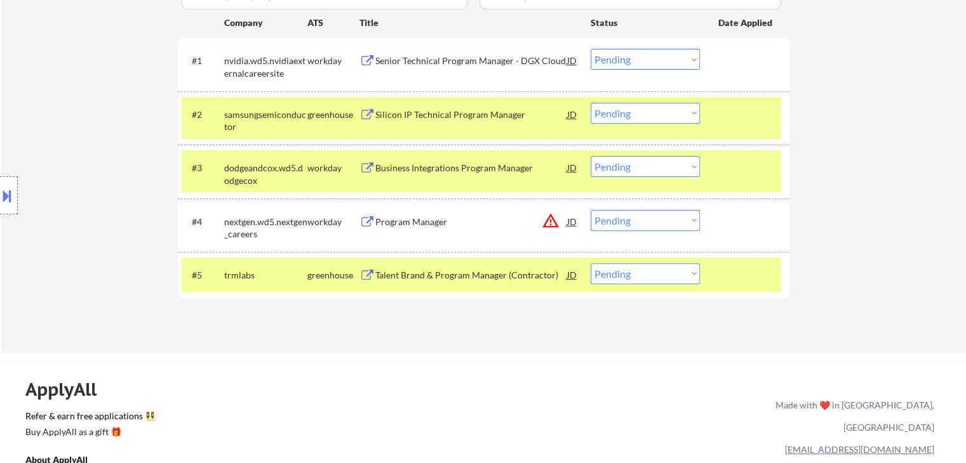
drag, startPoint x: 746, startPoint y: 130, endPoint x: 746, endPoint y: 140, distance: 10.2
click at [746, 130] on div "#2 samsungsemiconductor greenhouse Silicon IP Technical Program Manager JD Choo…" at bounding box center [481, 118] width 599 height 42
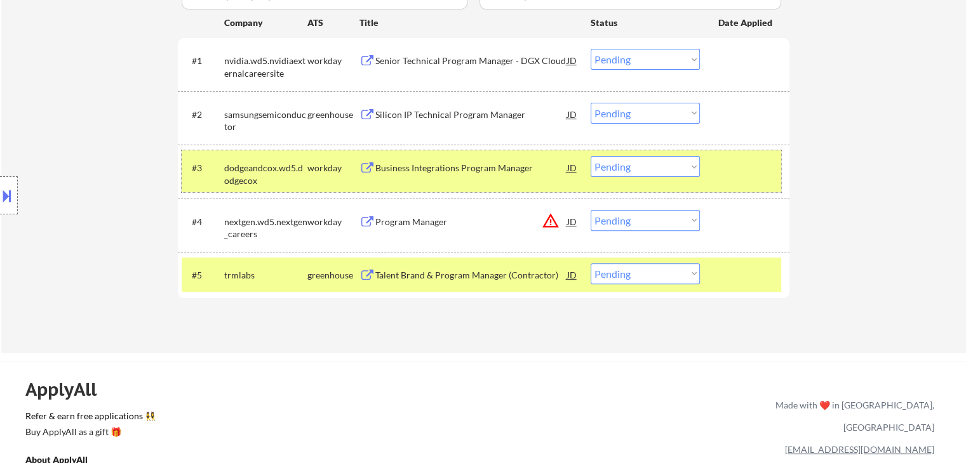
drag, startPoint x: 743, startPoint y: 170, endPoint x: 722, endPoint y: 282, distance: 114.2
click at [743, 171] on div at bounding box center [746, 167] width 56 height 23
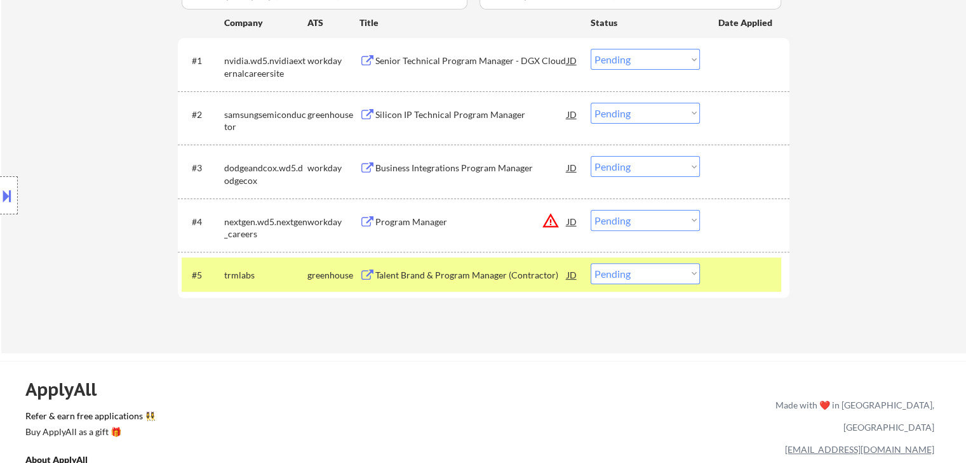
click at [722, 275] on div at bounding box center [746, 274] width 56 height 23
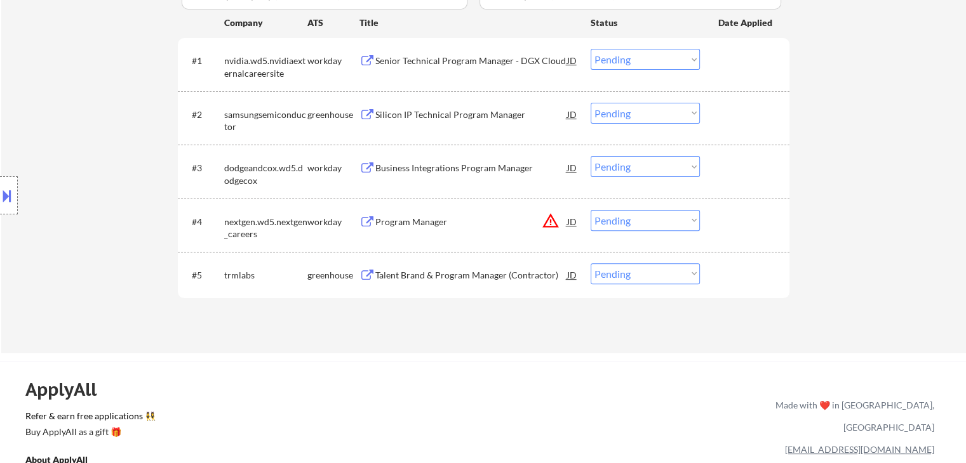
click at [51, 200] on div "Location Inclusions:" at bounding box center [113, 196] width 227 height 236
click at [0, 145] on div "Location Inclusions:" at bounding box center [113, 196] width 227 height 236
click at [432, 272] on div "Talent Brand & Program Manager (Contractor)" at bounding box center [471, 275] width 192 height 13
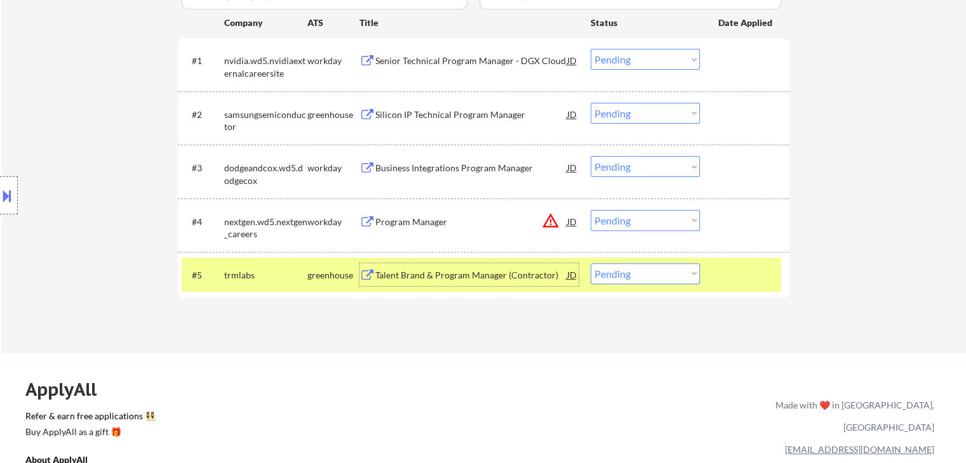
click at [468, 120] on div "Silicon IP Technical Program Manager" at bounding box center [471, 115] width 192 height 13
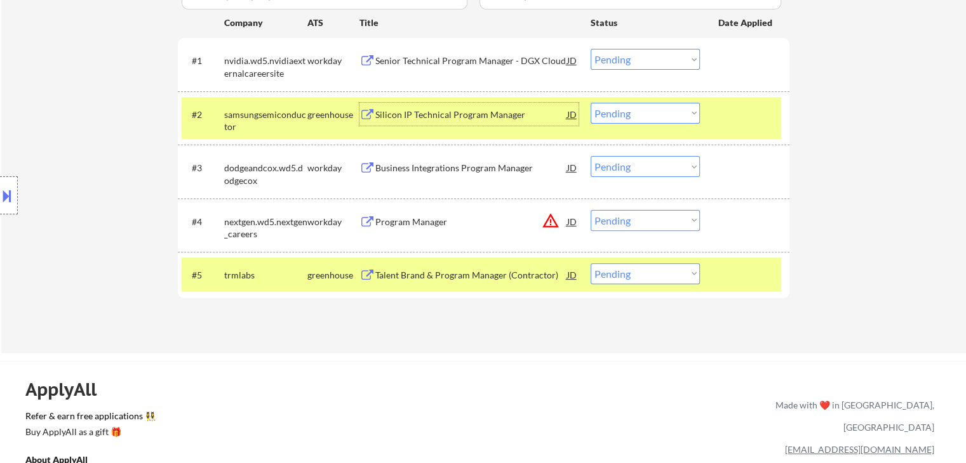
click at [397, 171] on div "Business Integrations Program Manager" at bounding box center [471, 168] width 192 height 13
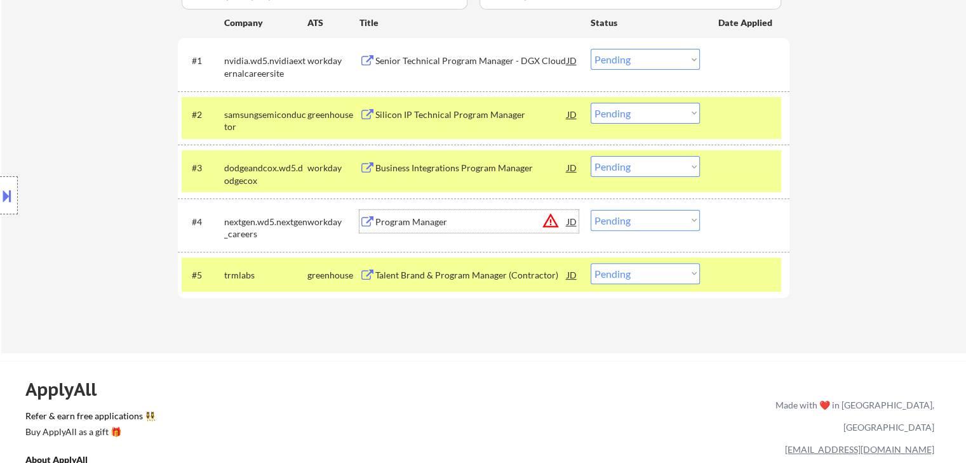
click at [420, 220] on div "Program Manager" at bounding box center [471, 222] width 192 height 13
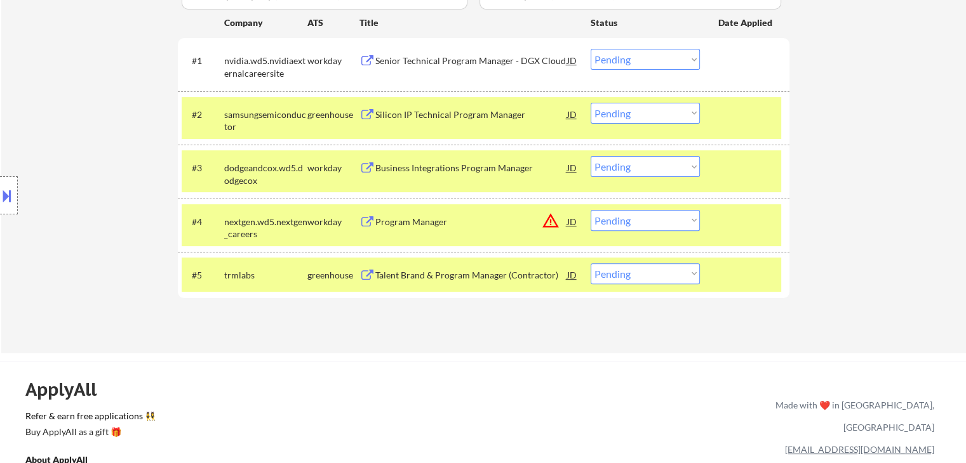
click at [10, 189] on button at bounding box center [7, 195] width 14 height 21
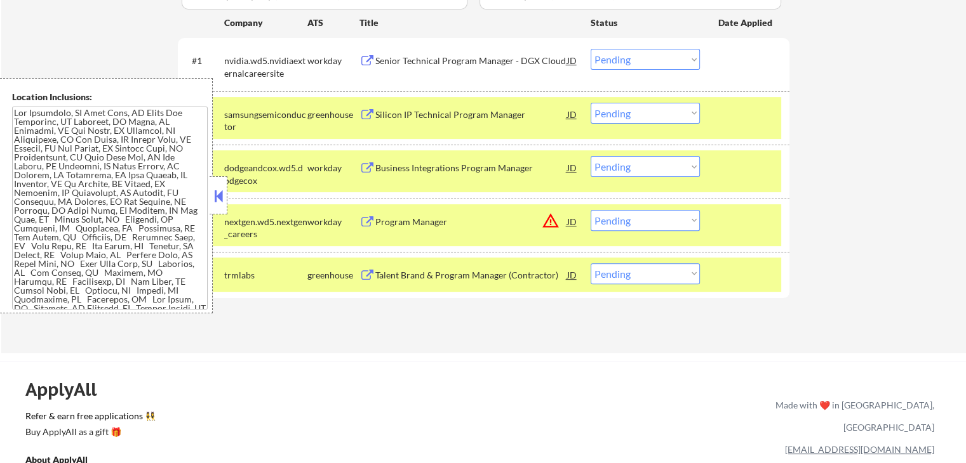
click at [84, 224] on textarea at bounding box center [110, 208] width 196 height 203
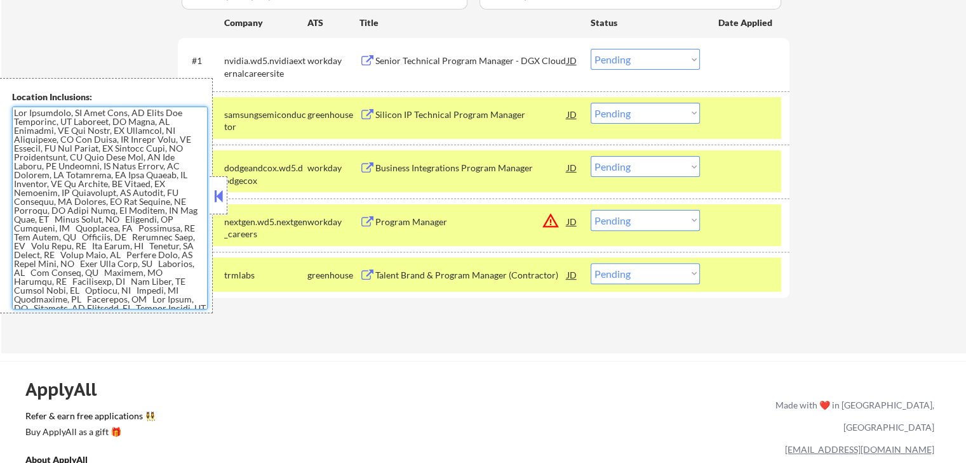
click at [223, 203] on button at bounding box center [218, 196] width 14 height 19
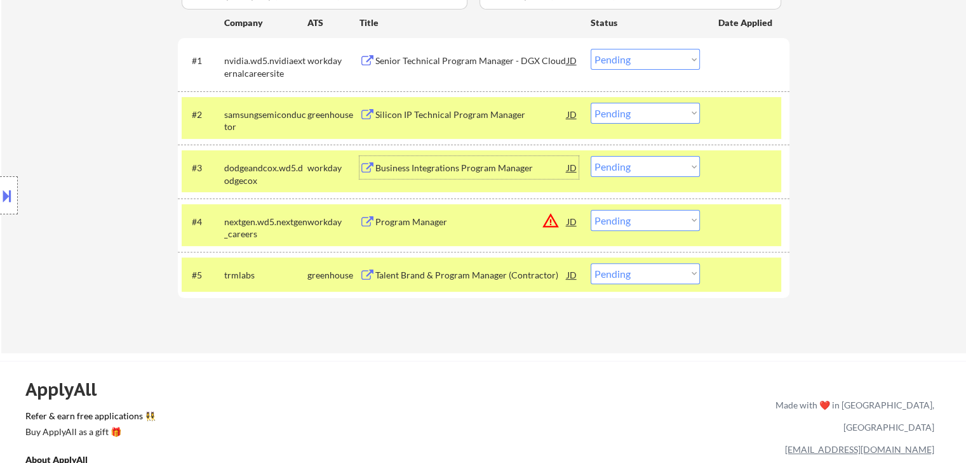
click at [441, 173] on div "Business Integrations Program Manager" at bounding box center [471, 168] width 192 height 13
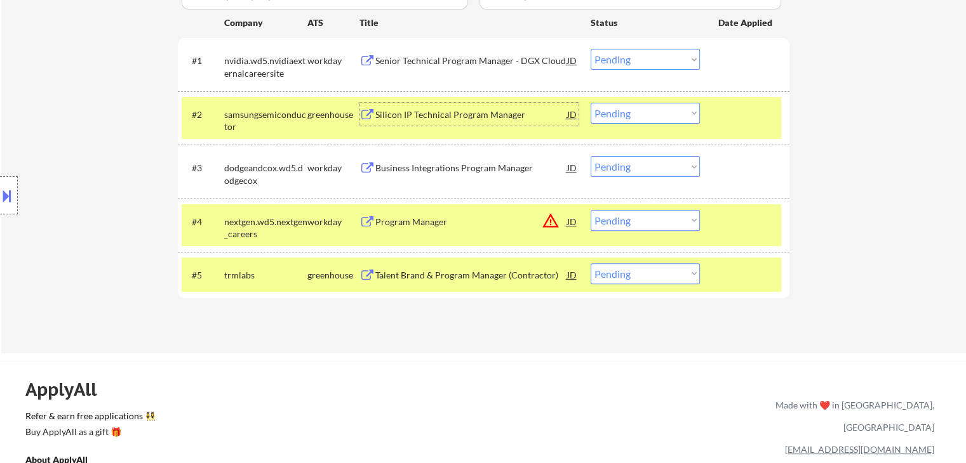
click at [404, 112] on div "Silicon IP Technical Program Manager" at bounding box center [471, 115] width 192 height 13
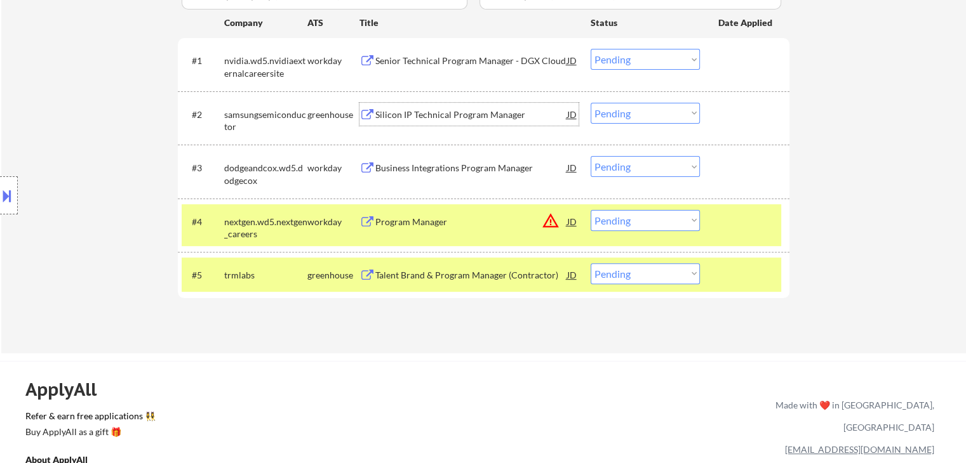
click at [391, 57] on div "Senior Technical Program Manager - DGX Cloud" at bounding box center [471, 61] width 192 height 13
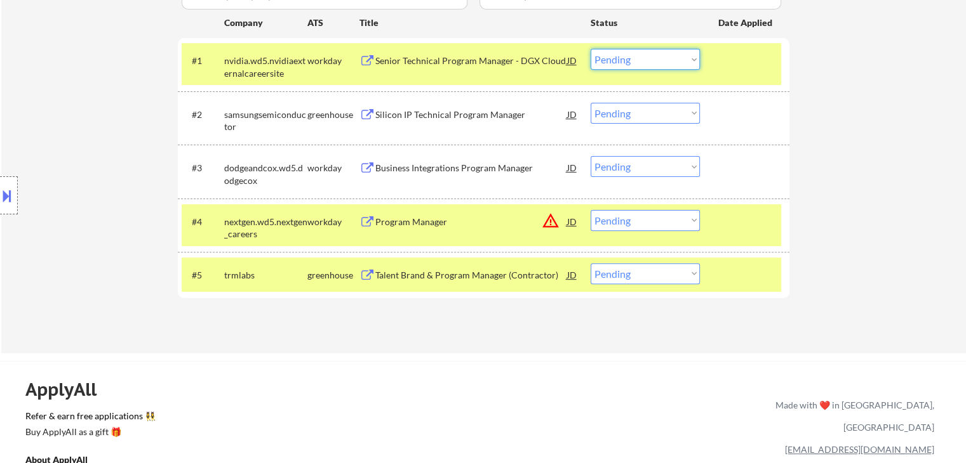
click at [635, 64] on select "Choose an option... Pending Applied Excluded (Questions) Excluded (Expired) Exc…" at bounding box center [644, 59] width 109 height 21
click at [590, 49] on select "Choose an option... Pending Applied Excluded (Questions) Excluded (Expired) Exc…" at bounding box center [644, 59] width 109 height 21
click at [104, 84] on div "Location Inclusions:" at bounding box center [113, 196] width 227 height 236
select select ""pending""
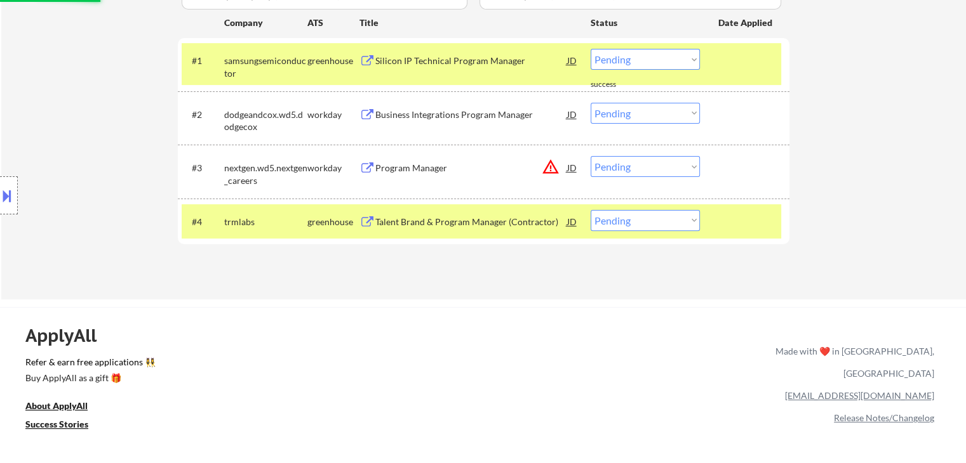
click at [104, 84] on div "Location Inclusions:" at bounding box center [113, 196] width 227 height 236
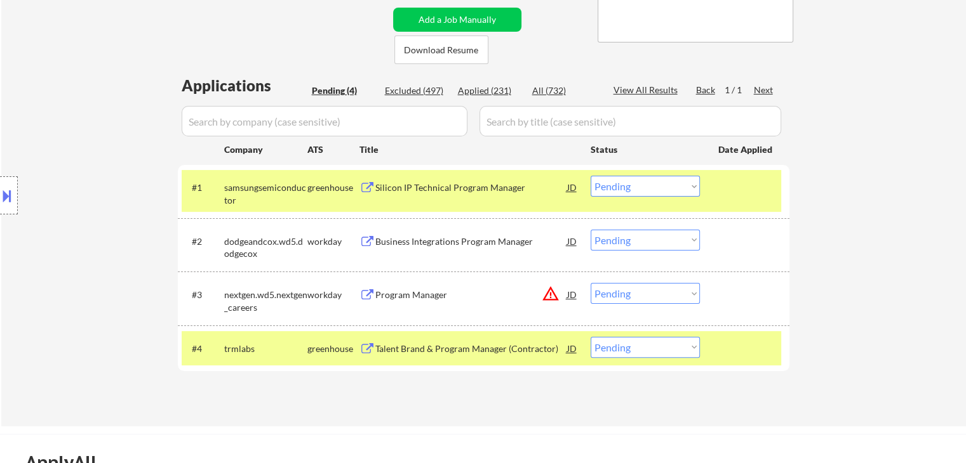
click at [93, 107] on div "Location Inclusions:" at bounding box center [113, 196] width 227 height 236
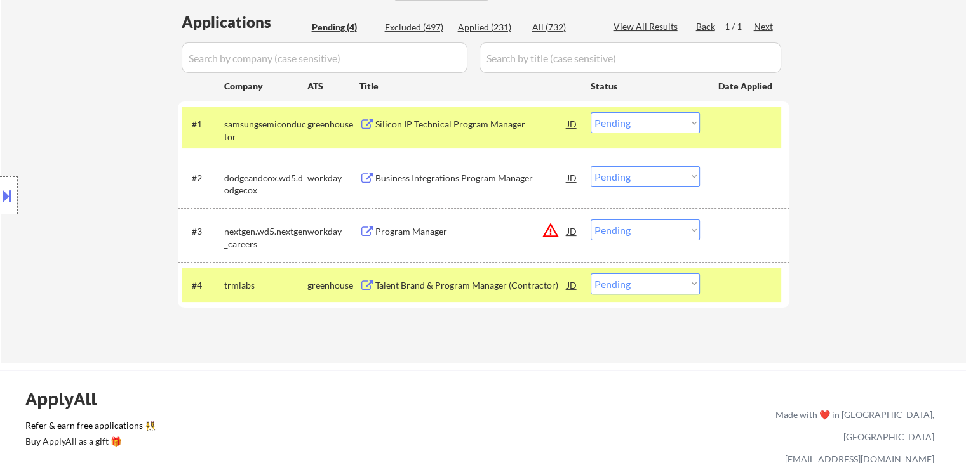
click at [77, 110] on div "Location Inclusions:" at bounding box center [113, 196] width 227 height 236
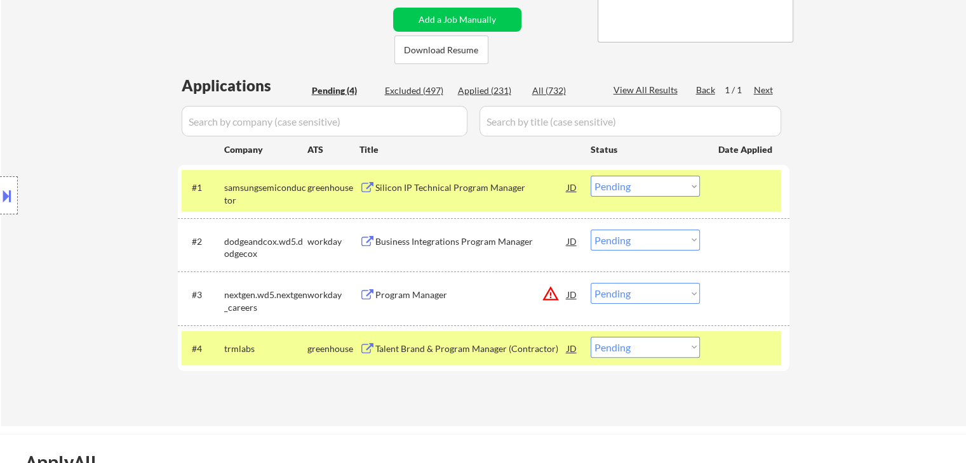
click at [77, 110] on div "Location Inclusions:" at bounding box center [113, 196] width 227 height 236
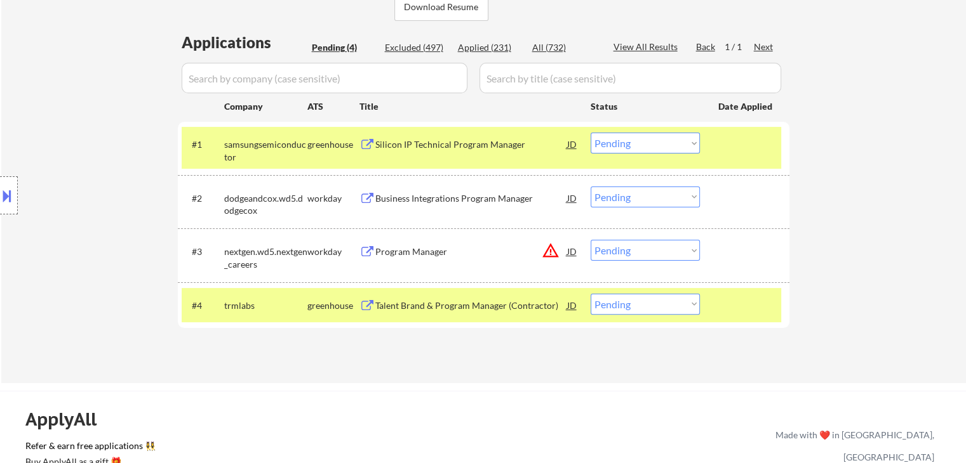
scroll to position [317, 0]
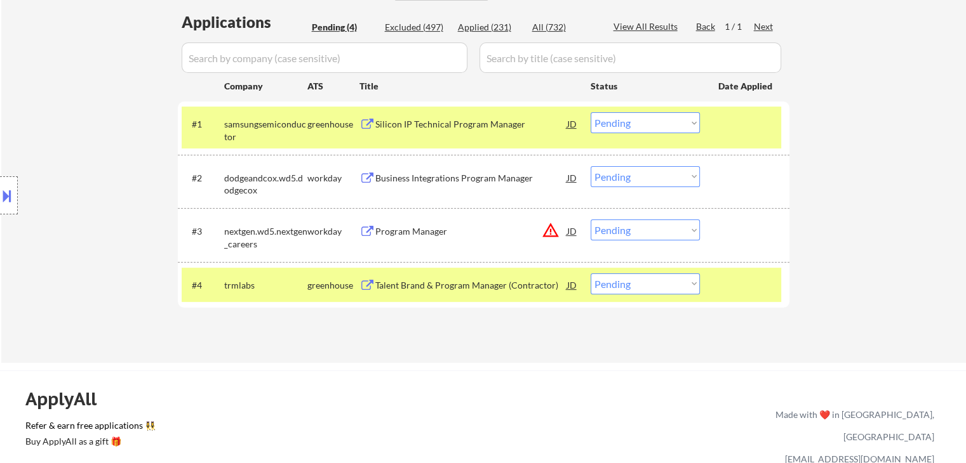
click at [77, 110] on div "Location Inclusions:" at bounding box center [113, 196] width 227 height 236
click at [77, 112] on div "Location Inclusions:" at bounding box center [113, 196] width 227 height 236
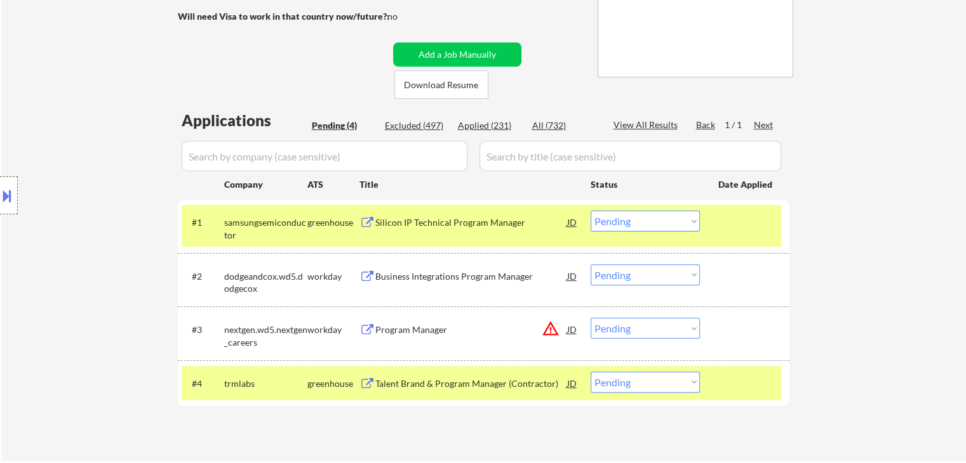
scroll to position [127, 0]
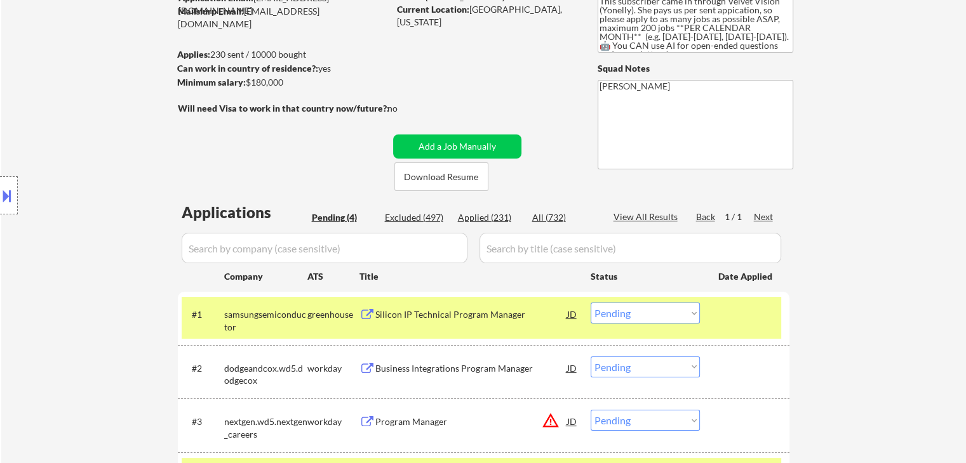
click at [79, 113] on div "Location Inclusions:" at bounding box center [113, 196] width 227 height 236
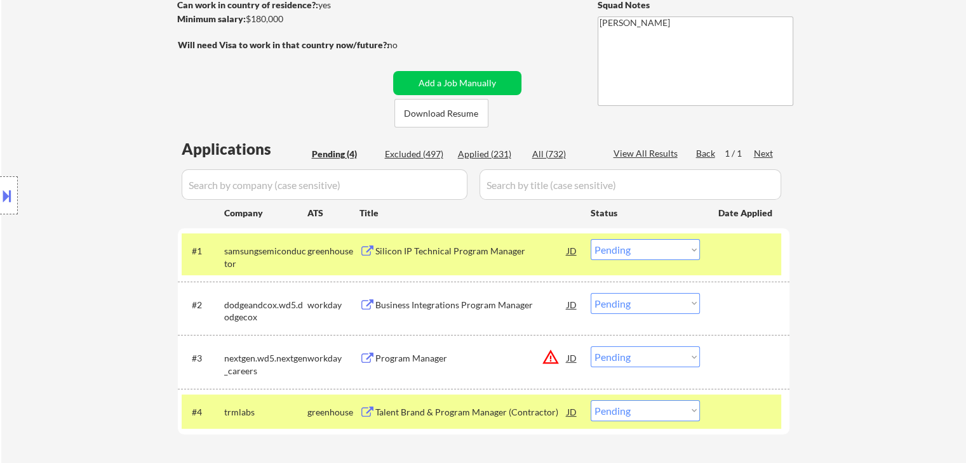
click at [79, 114] on div "Location Inclusions:" at bounding box center [113, 196] width 227 height 236
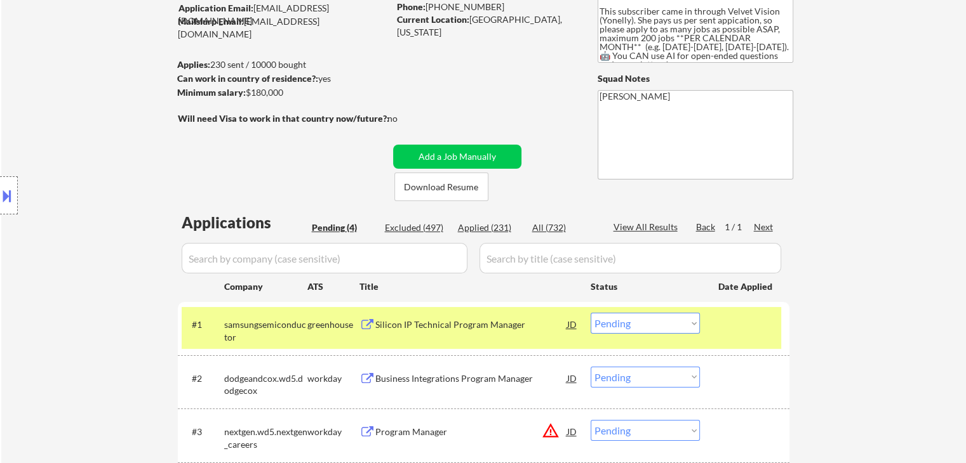
scroll to position [63, 0]
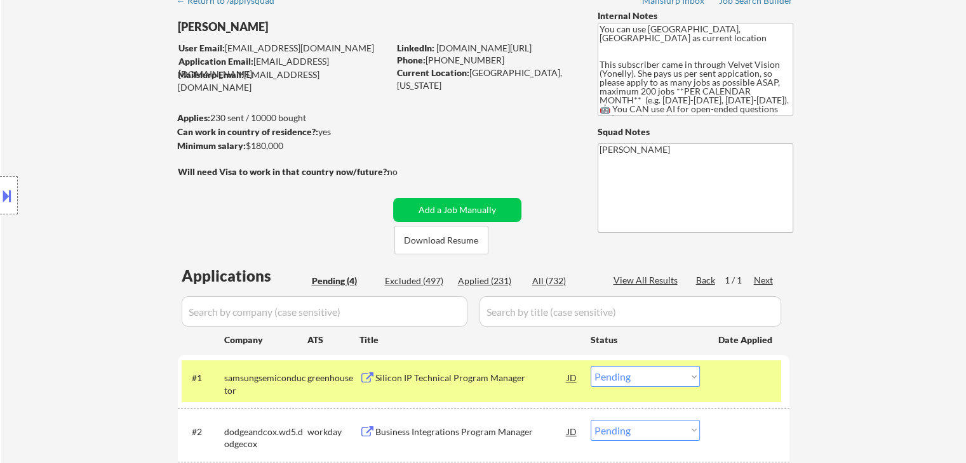
click at [80, 114] on div "Location Inclusions:" at bounding box center [113, 196] width 227 height 236
click at [81, 115] on div "Location Inclusions:" at bounding box center [113, 196] width 227 height 236
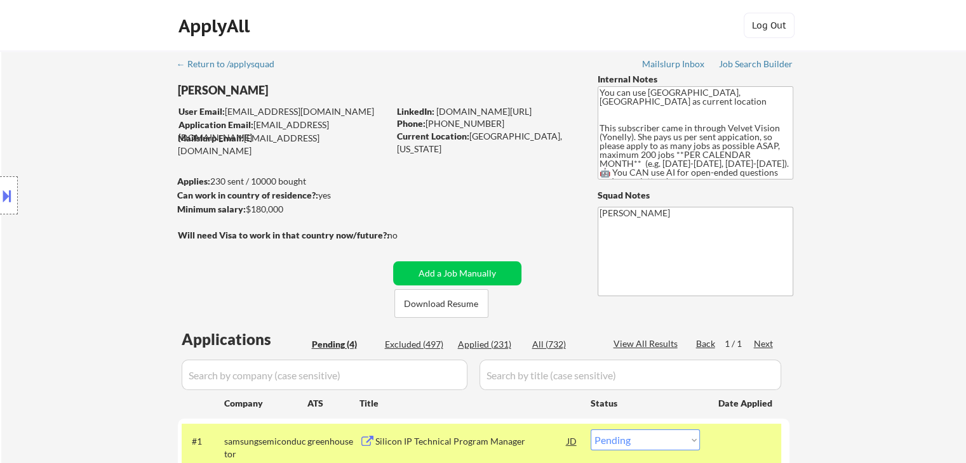
click at [81, 115] on div "Location Inclusions:" at bounding box center [113, 196] width 227 height 236
click at [82, 116] on div "Location Inclusions:" at bounding box center [113, 196] width 227 height 236
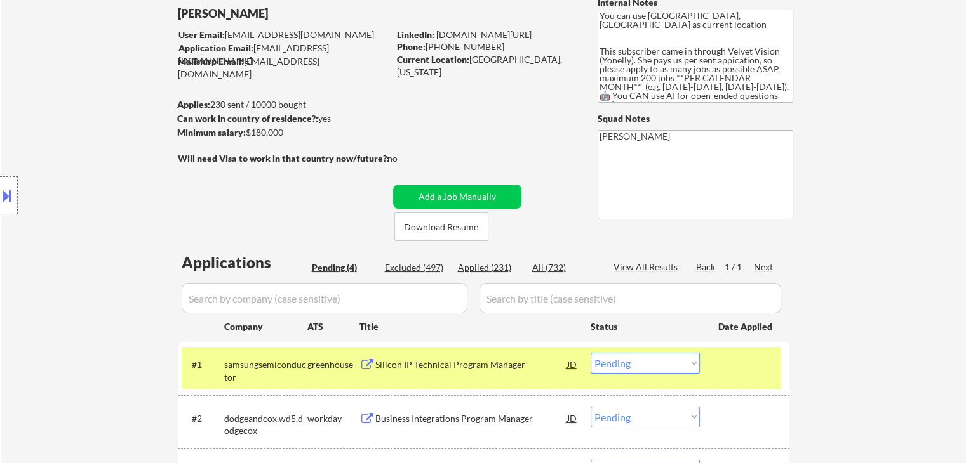
scroll to position [127, 0]
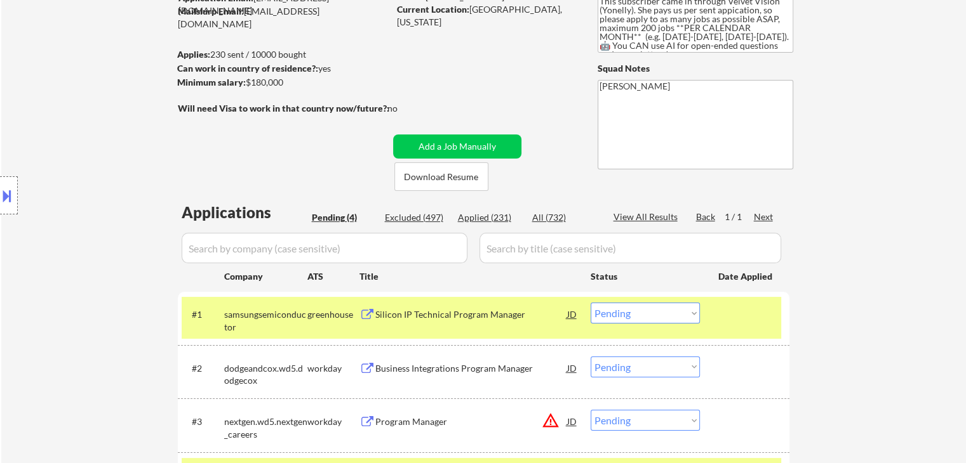
click at [83, 117] on div "Location Inclusions:" at bounding box center [113, 196] width 227 height 236
click at [100, 95] on div "Location Inclusions:" at bounding box center [113, 196] width 227 height 236
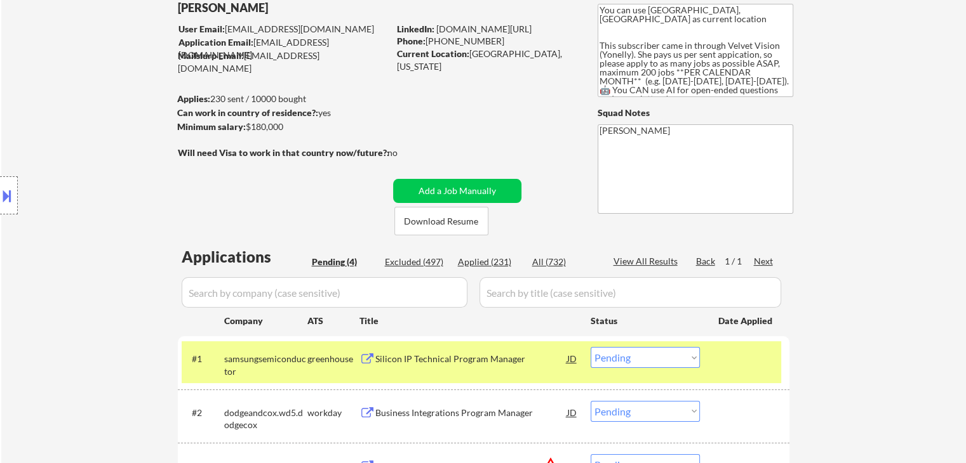
scroll to position [63, 0]
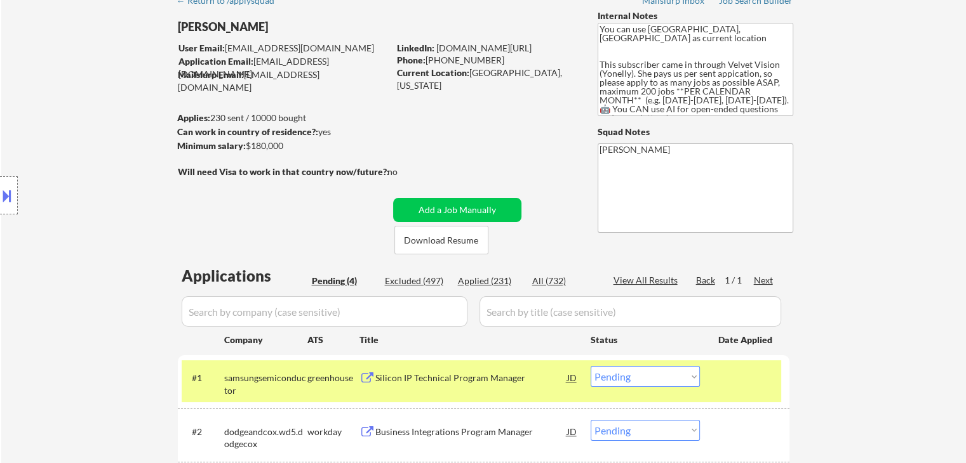
click at [99, 96] on div "Location Inclusions:" at bounding box center [113, 196] width 227 height 236
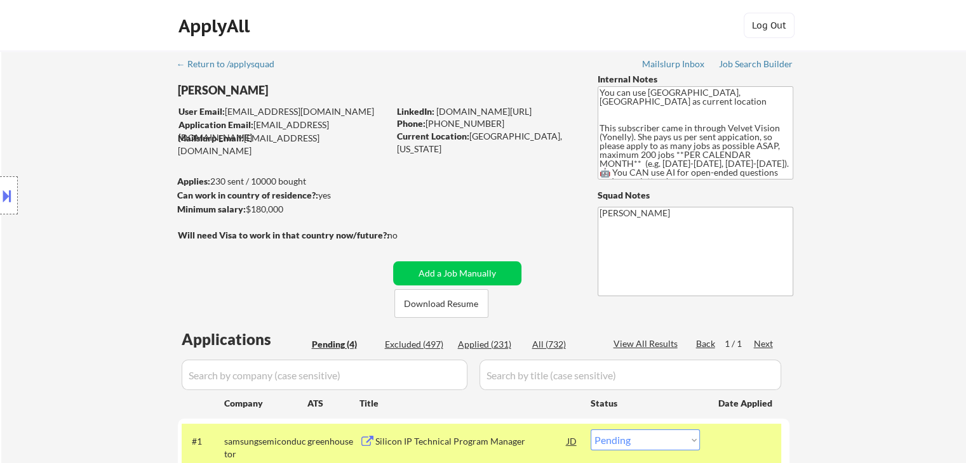
click at [100, 96] on div "Location Inclusions:" at bounding box center [113, 196] width 227 height 236
click at [102, 96] on div "Location Inclusions:" at bounding box center [113, 196] width 227 height 236
click at [102, 97] on div "Location Inclusions:" at bounding box center [113, 196] width 227 height 236
click at [122, 137] on div "Location Inclusions:" at bounding box center [113, 196] width 227 height 236
drag, startPoint x: 122, startPoint y: 138, endPoint x: 130, endPoint y: 140, distance: 7.9
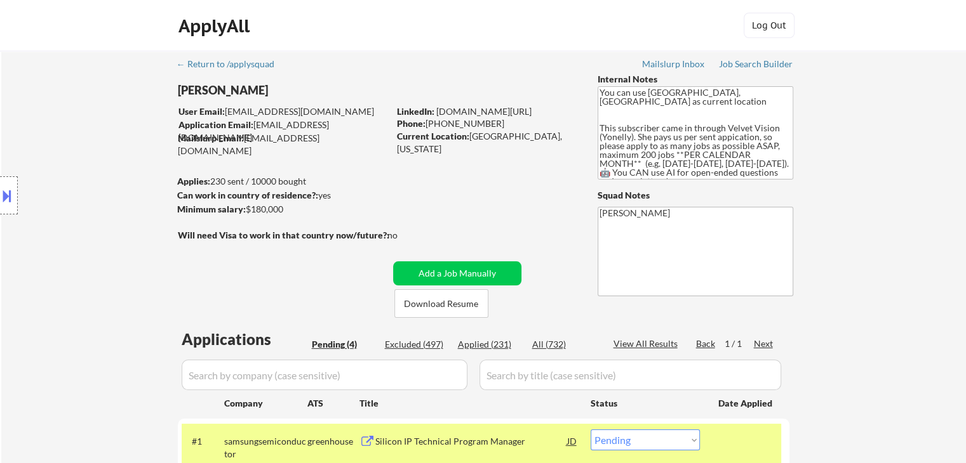
click at [127, 140] on div "Location Inclusions:" at bounding box center [113, 196] width 227 height 236
click at [903, 260] on div "← Return to /applysquad Mailslurp Inbox Job Search Builder [PERSON_NAME] User E…" at bounding box center [483, 366] width 964 height 630
click at [764, 64] on div "Job Search Builder" at bounding box center [756, 64] width 74 height 9
